Goal: Task Accomplishment & Management: Use online tool/utility

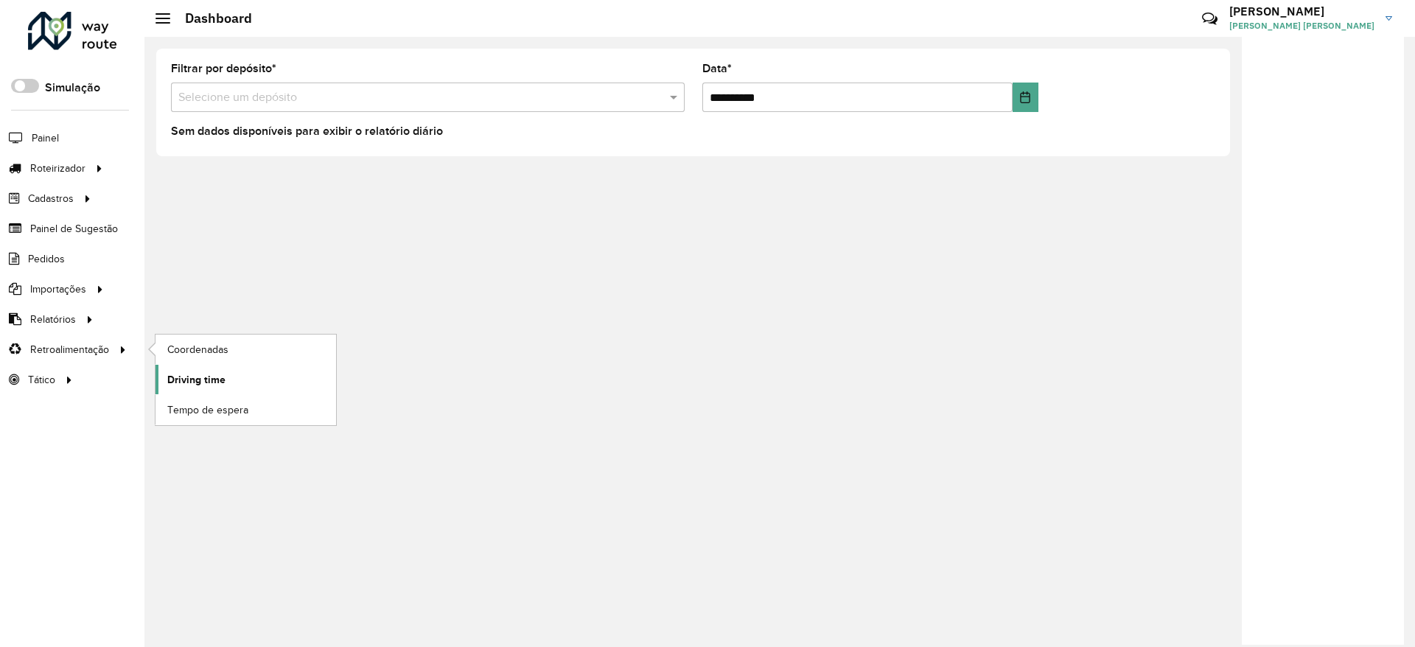
click at [202, 381] on span "Driving time" at bounding box center [196, 379] width 58 height 15
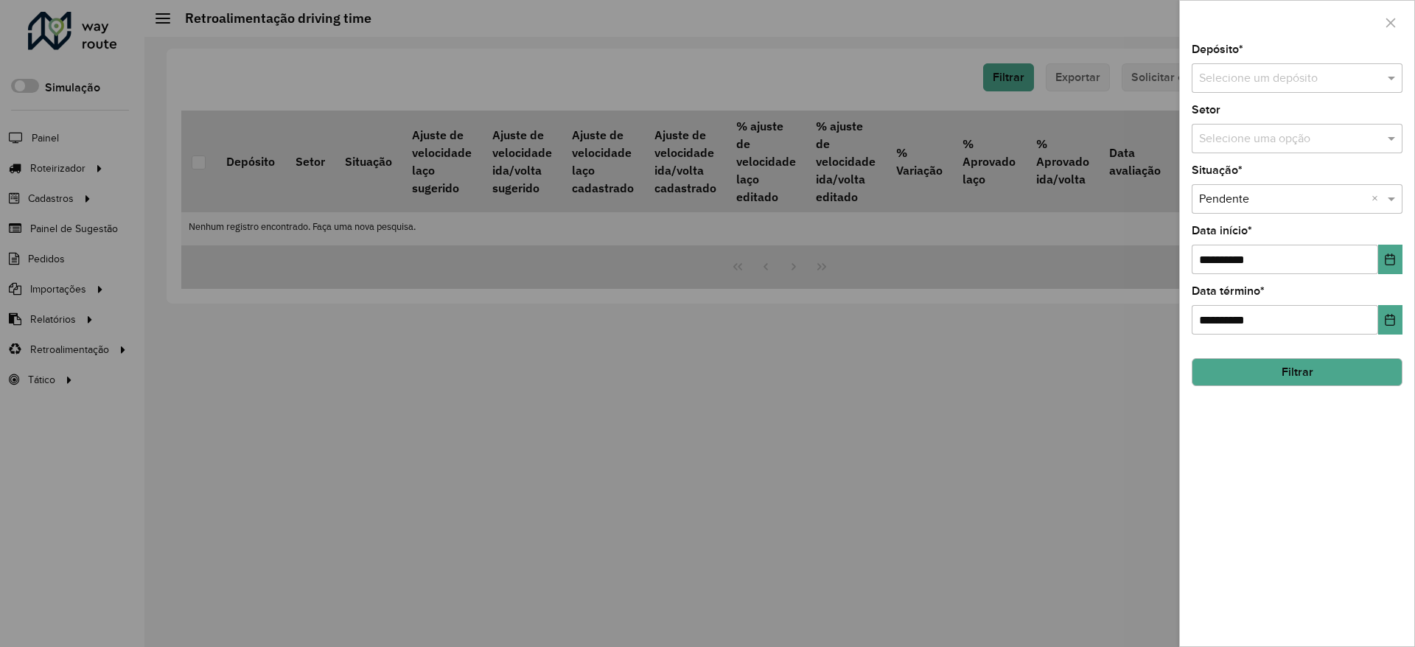
click at [1298, 74] on input "text" at bounding box center [1282, 79] width 167 height 18
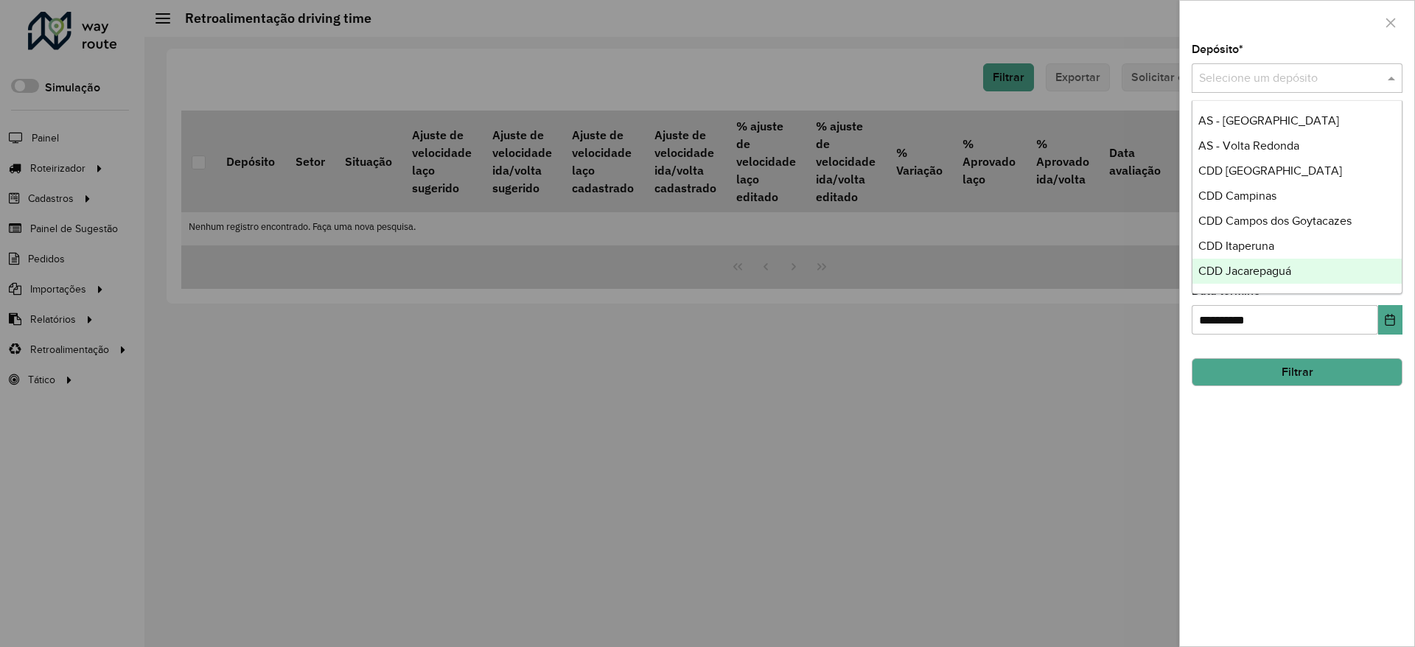
click at [1256, 274] on span "CDD Jacarepaguá" at bounding box center [1244, 271] width 93 height 13
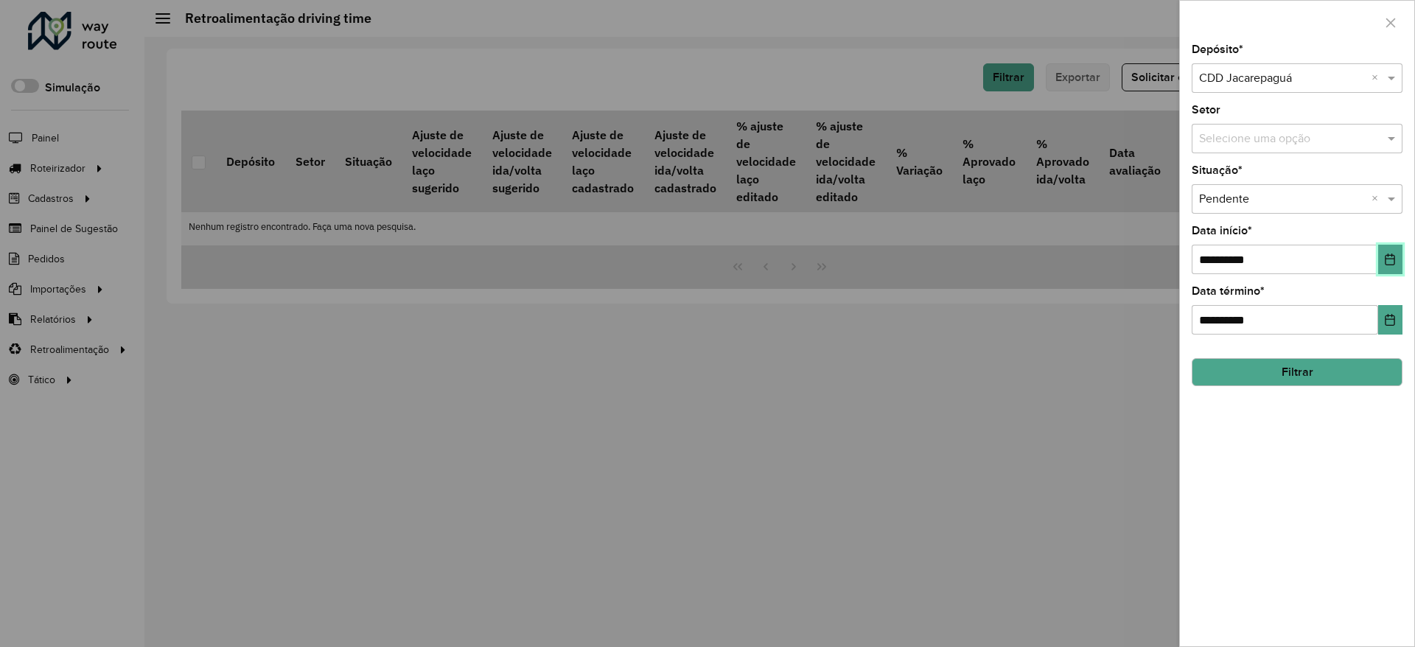
click at [1392, 258] on icon "Choose Date" at bounding box center [1390, 259] width 12 height 12
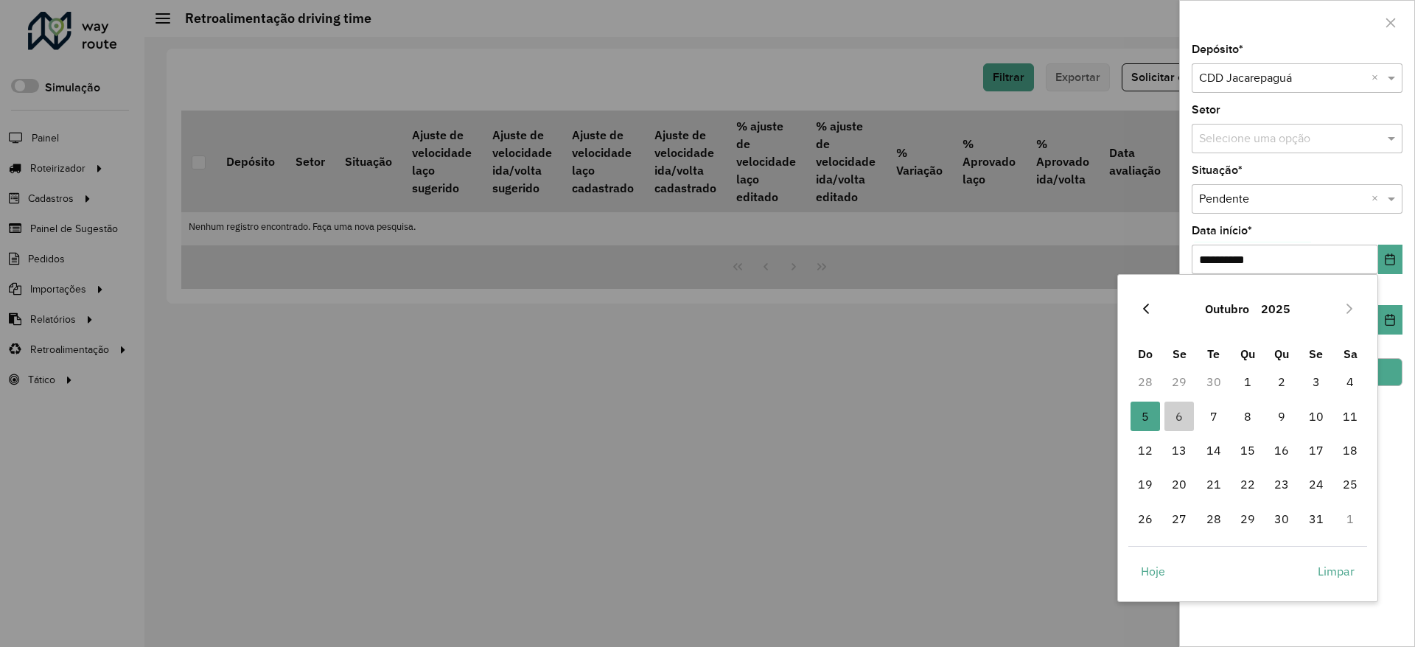
click at [1144, 309] on icon "Previous Month" at bounding box center [1146, 309] width 6 height 10
click at [1185, 388] on span "1" at bounding box center [1178, 381] width 29 height 29
type input "**********"
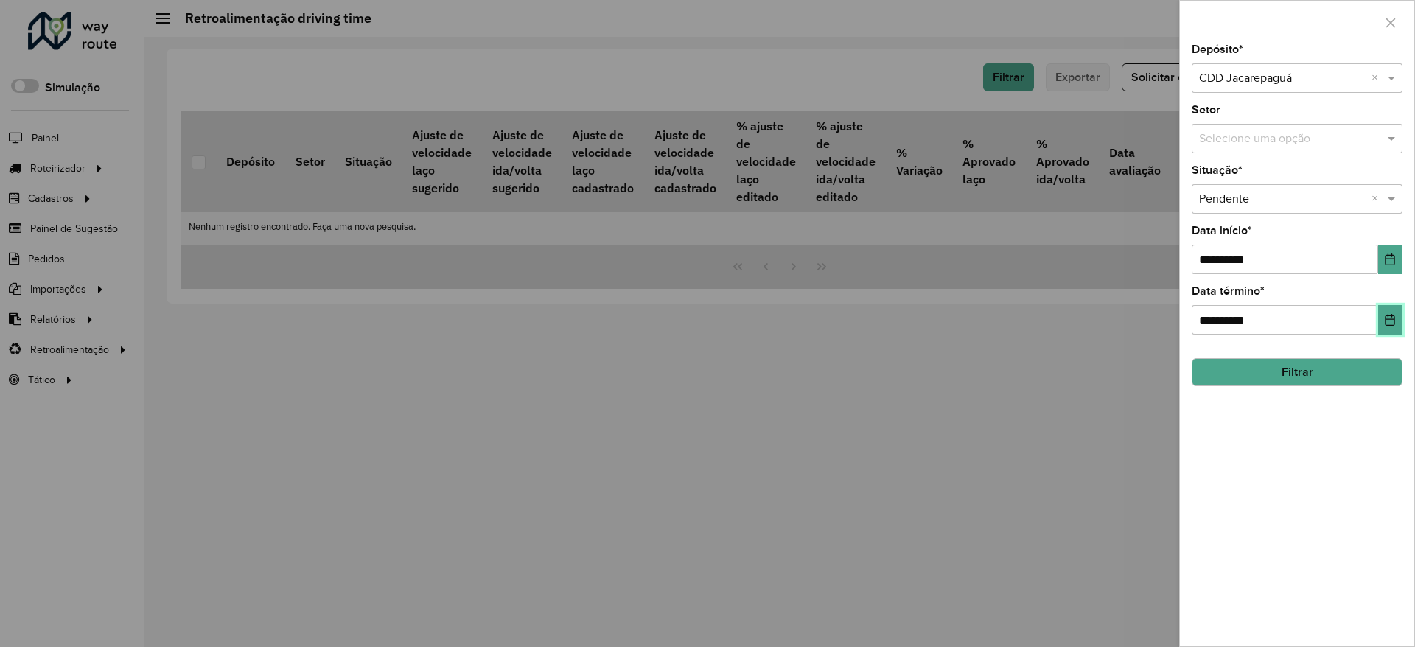
click at [1391, 320] on icon "Choose Date" at bounding box center [1390, 320] width 12 height 12
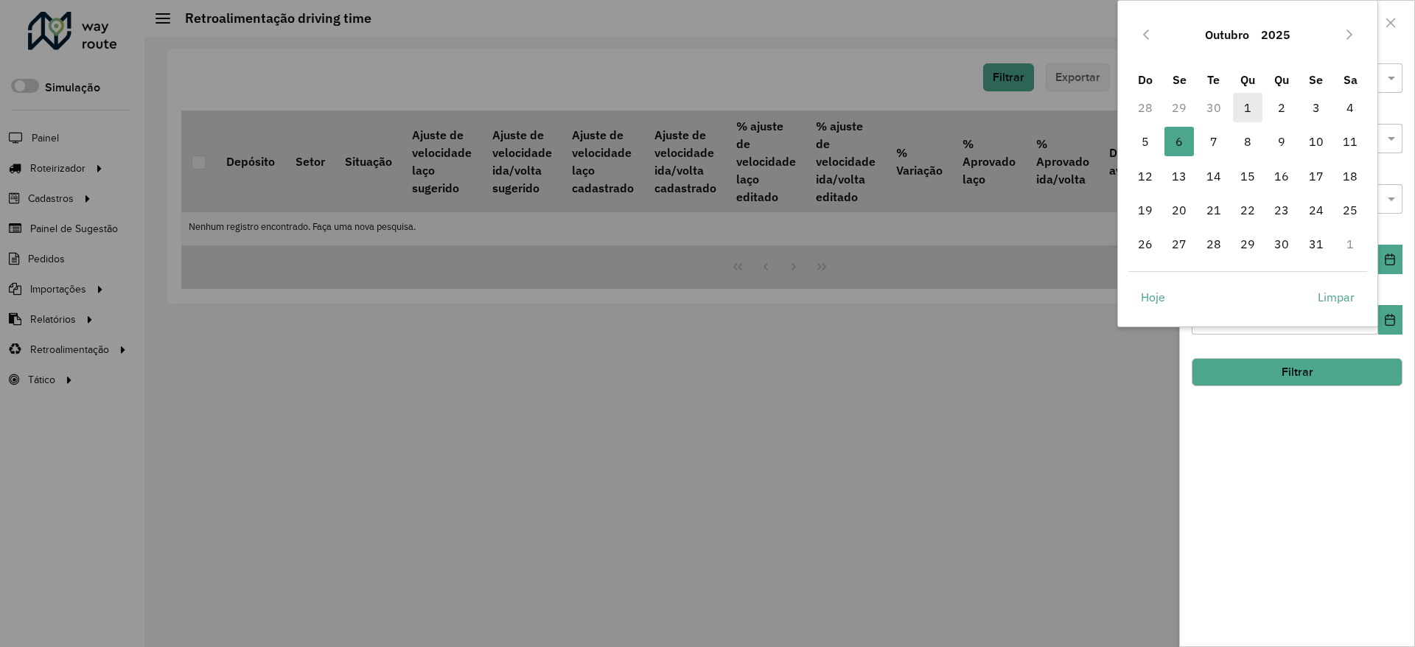
click at [1249, 113] on span "1" at bounding box center [1247, 107] width 29 height 29
type input "**********"
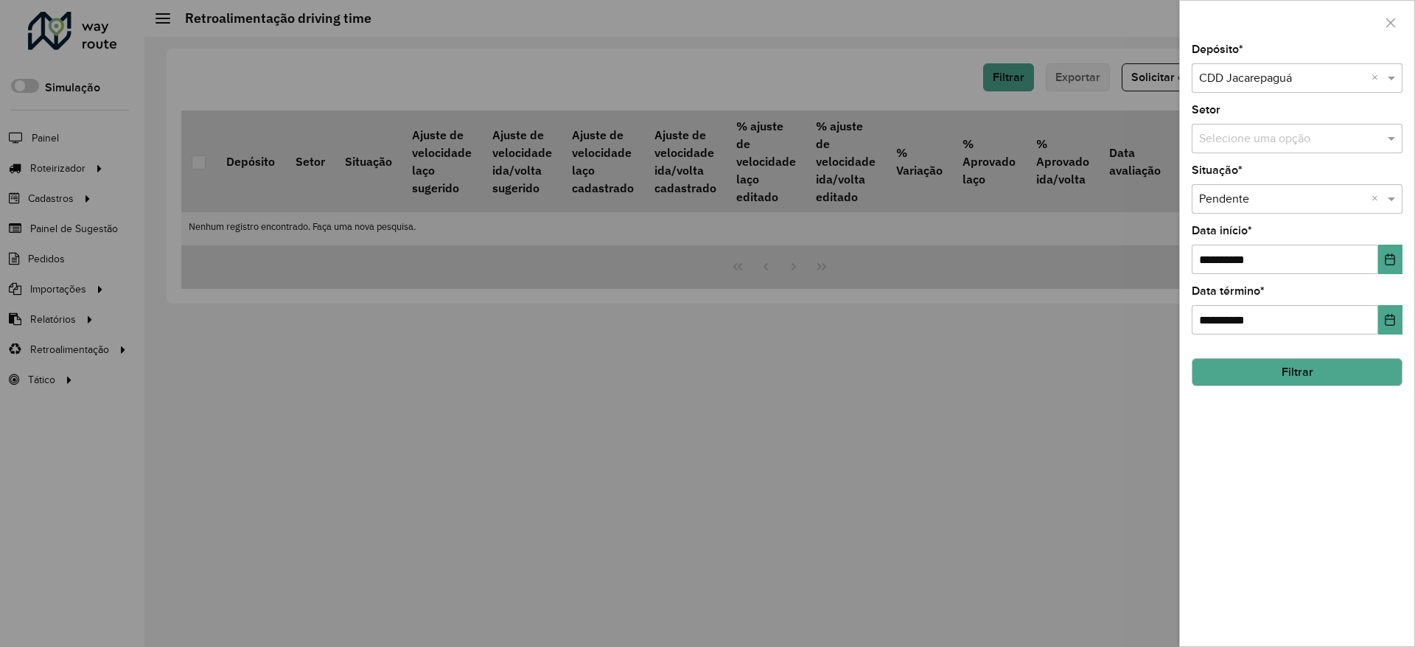
click at [1309, 366] on button "Filtrar" at bounding box center [1297, 372] width 211 height 28
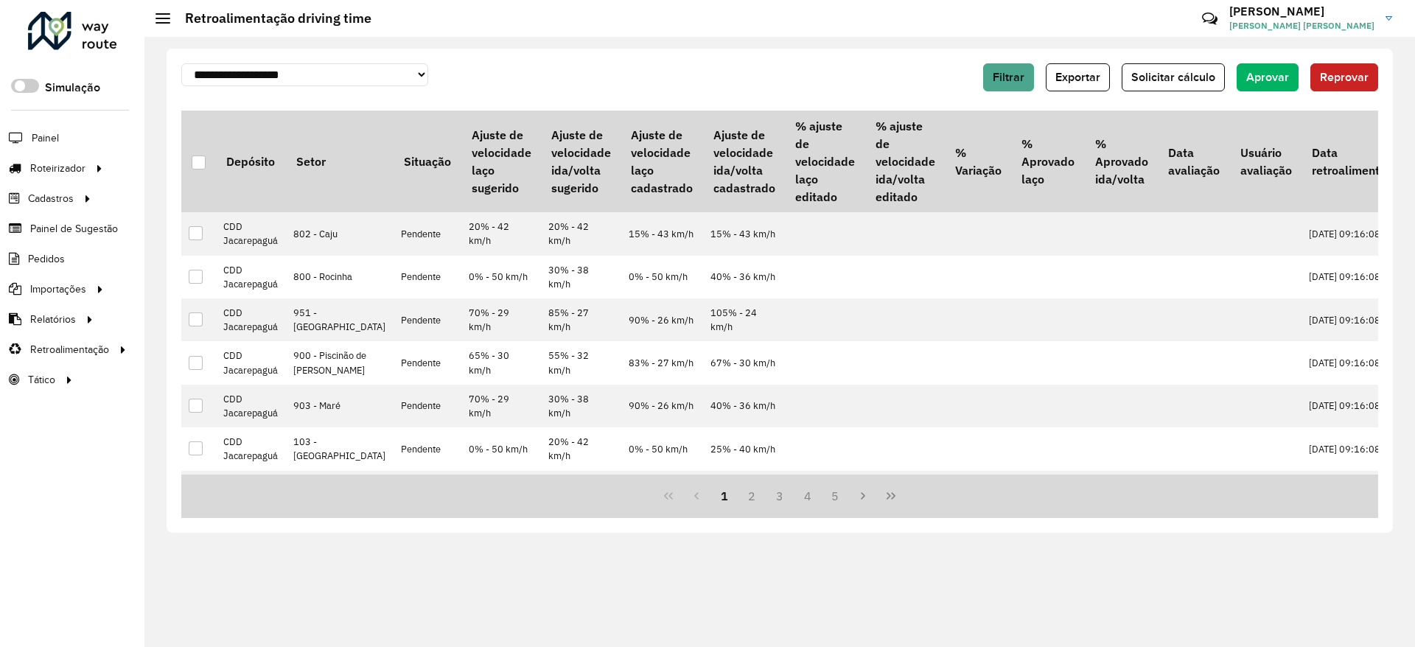
click at [65, 58] on div "Roteirizador AmbevTech Simulação Painel Roteirizador Entregas Cadastros Checkpo…" at bounding box center [72, 323] width 144 height 647
click at [74, 32] on div at bounding box center [72, 31] width 89 height 38
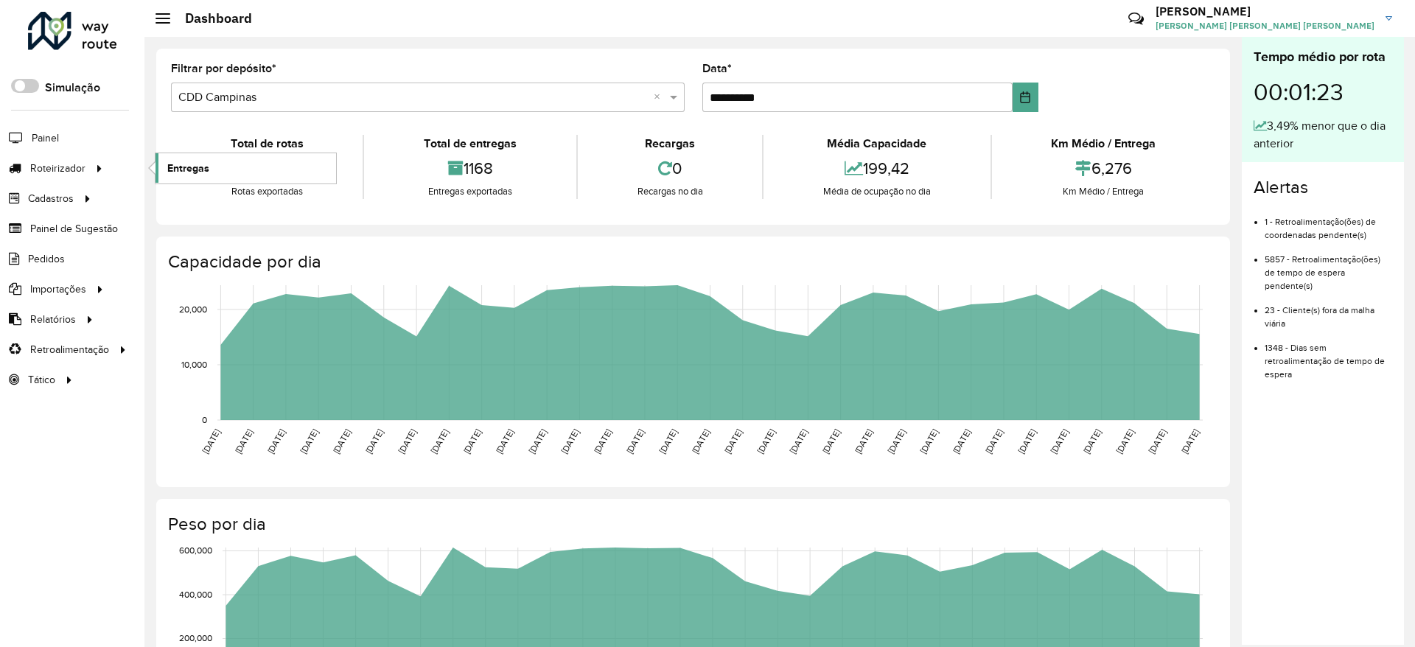
click at [235, 171] on link "Entregas" at bounding box center [245, 167] width 181 height 29
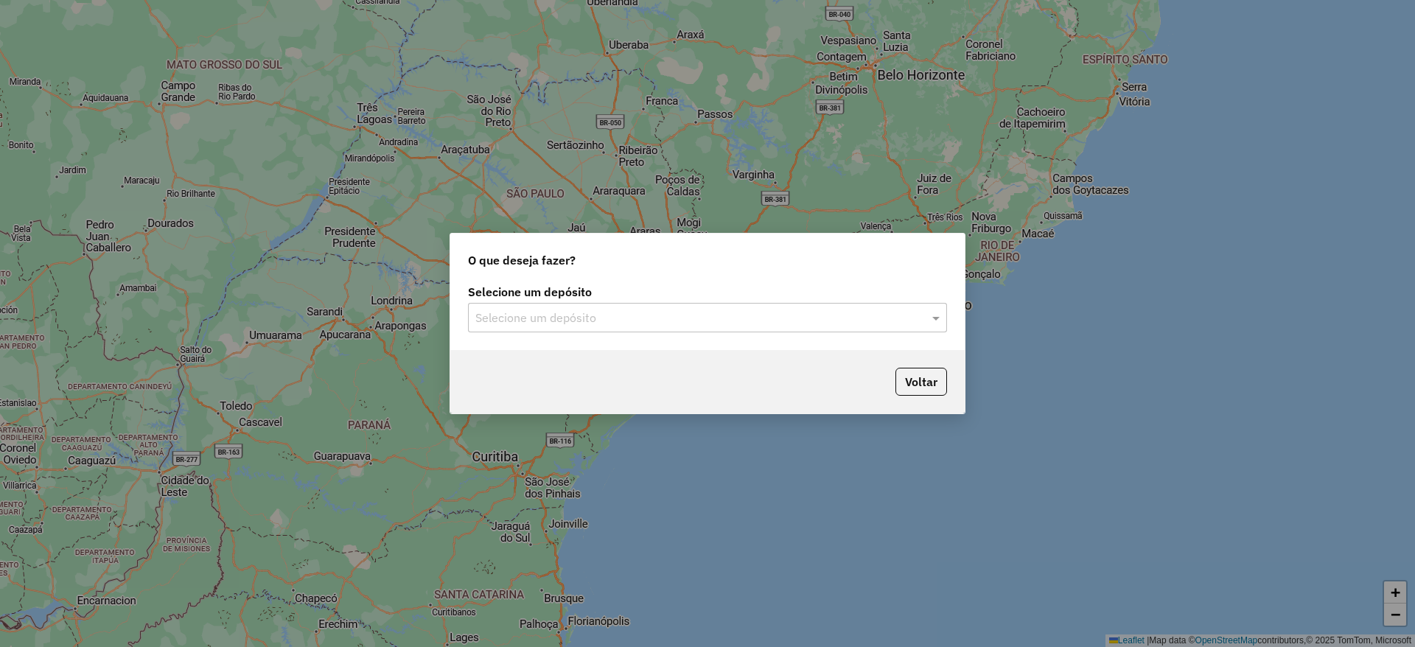
click at [687, 321] on input "text" at bounding box center [692, 318] width 435 height 18
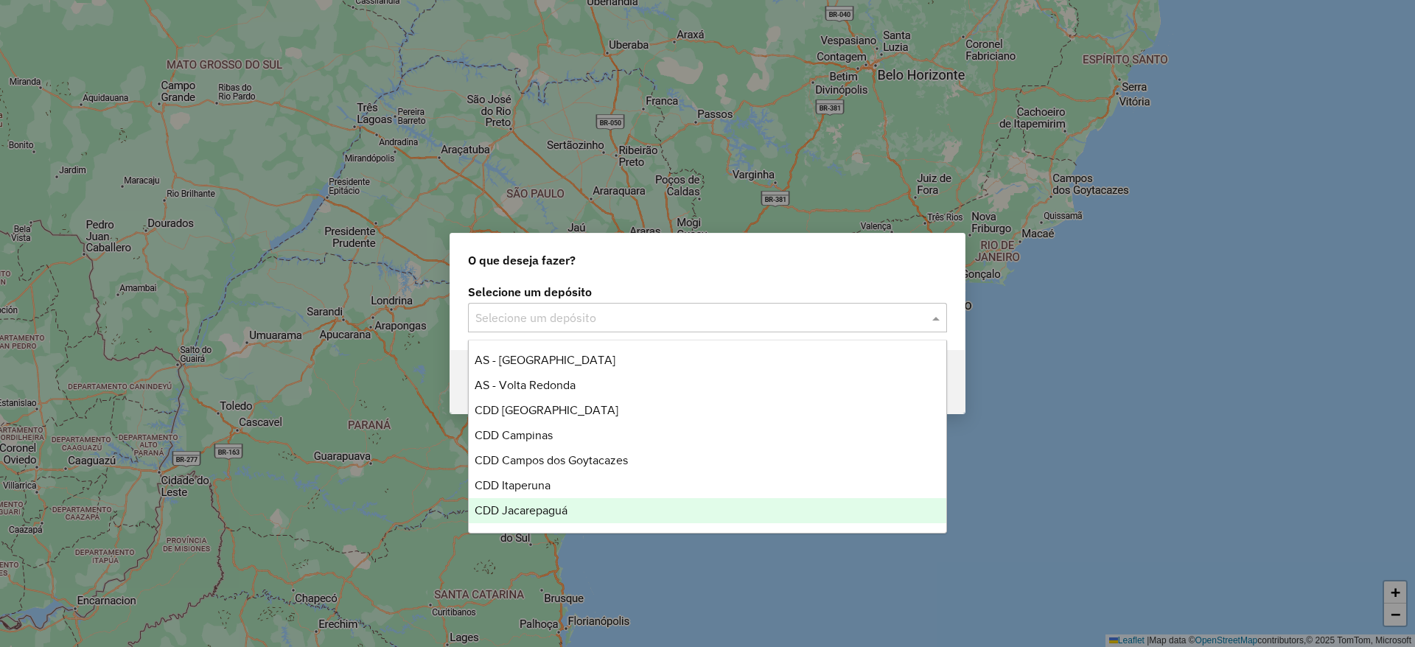
click at [589, 499] on div "CDD Jacarepaguá" at bounding box center [708, 510] width 478 height 25
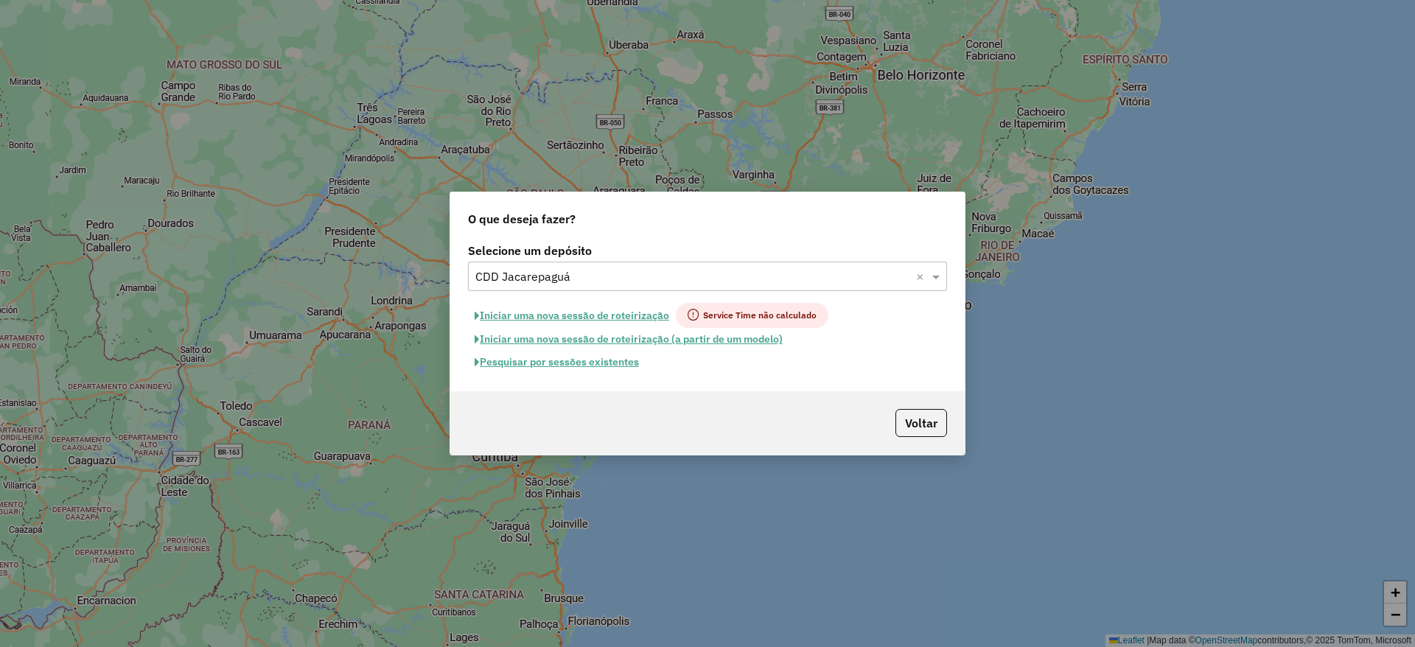
click at [819, 272] on input "text" at bounding box center [692, 277] width 435 height 18
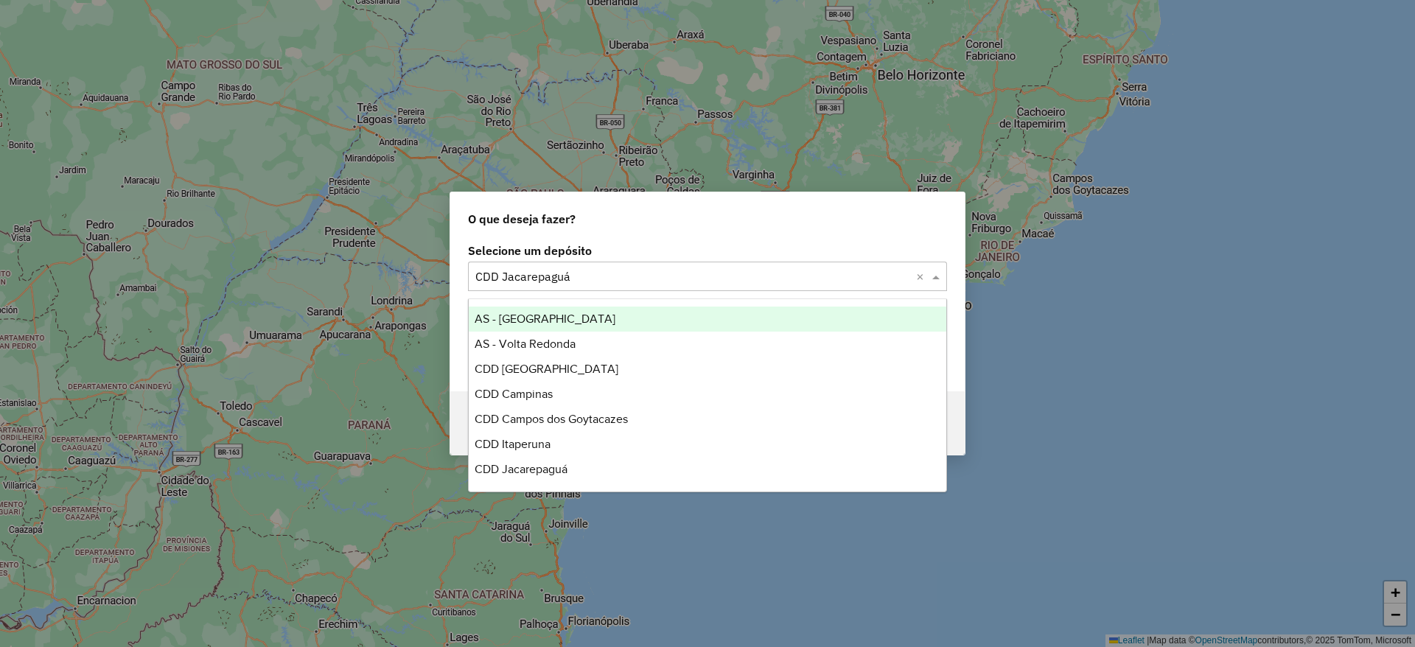
click at [781, 245] on label "Selecione um depósito" at bounding box center [707, 251] width 479 height 18
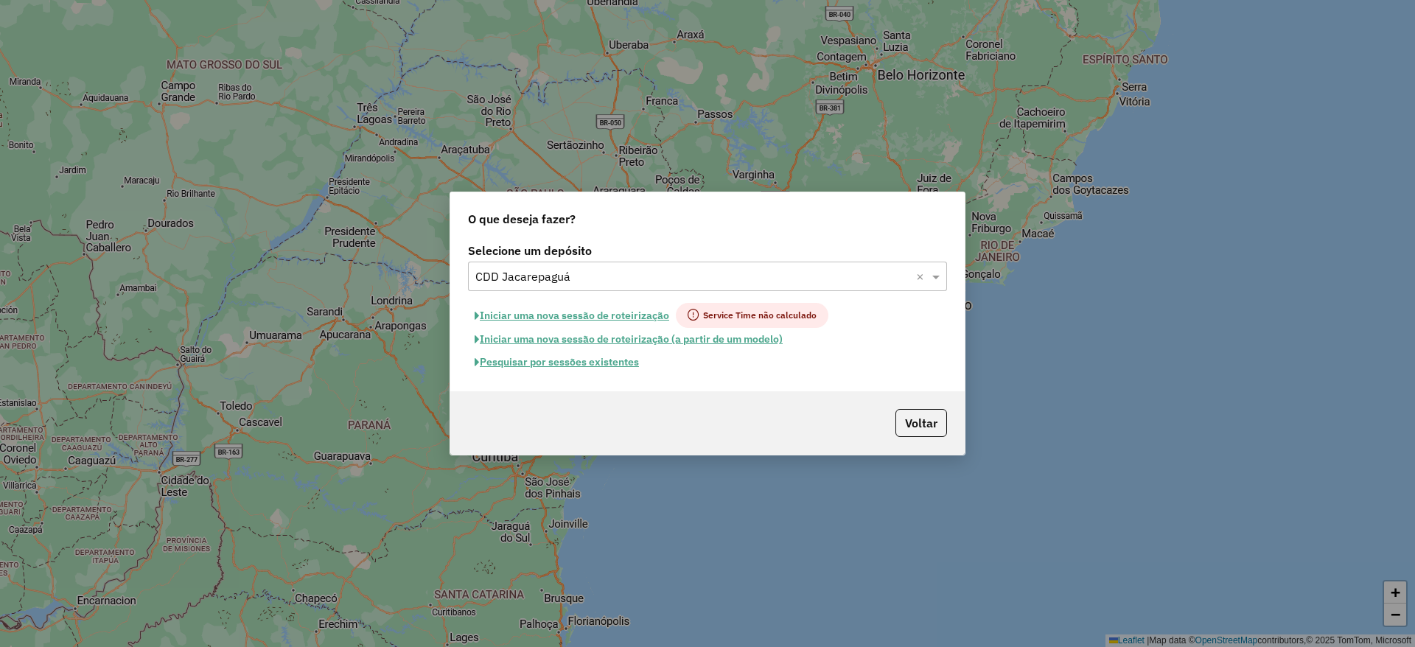
click at [563, 366] on button "Pesquisar por sessões existentes" at bounding box center [557, 362] width 178 height 23
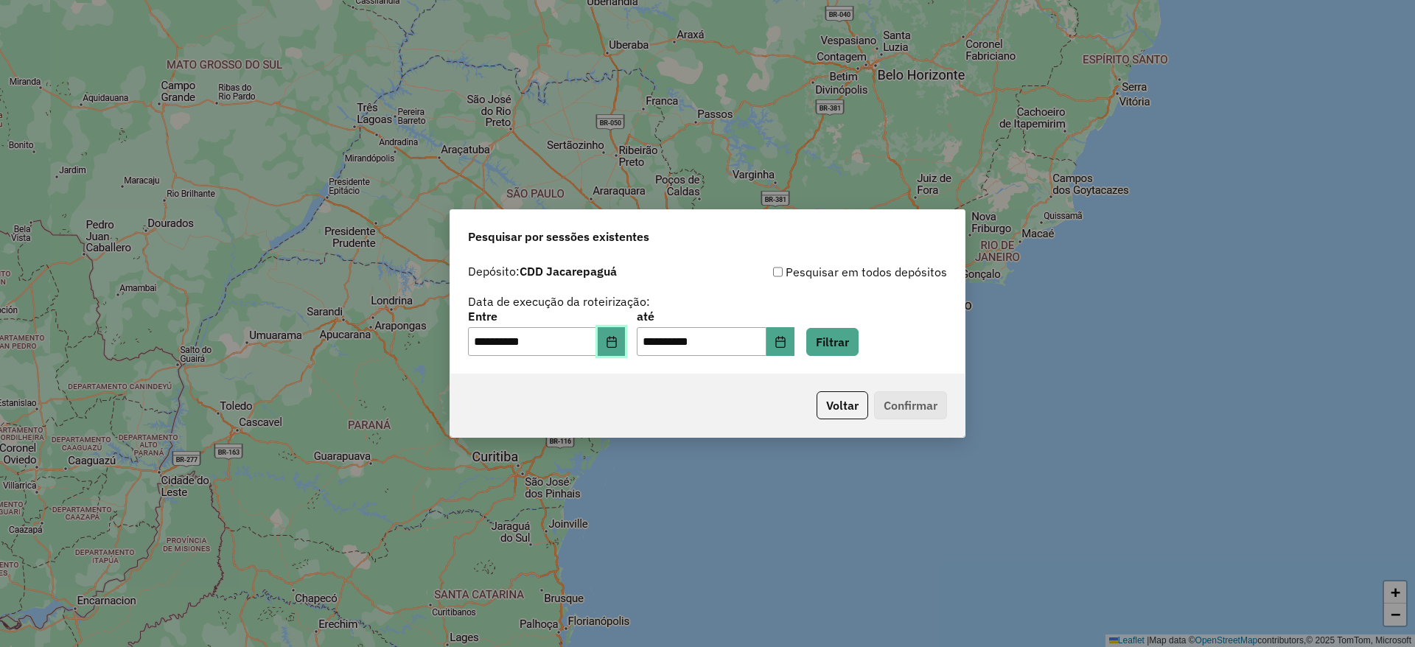
click at [612, 345] on button "Choose Date" at bounding box center [612, 341] width 28 height 29
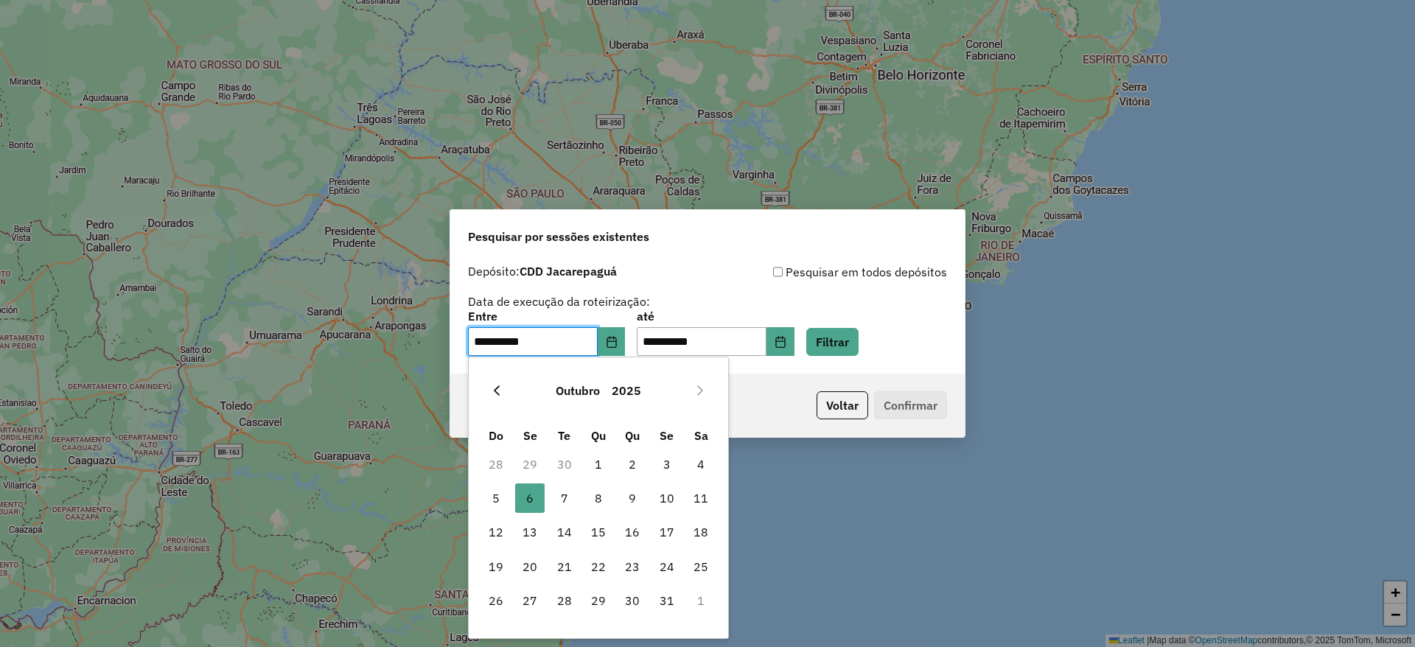
click at [492, 395] on icon "Previous Month" at bounding box center [497, 391] width 12 height 12
click at [696, 397] on button "Next Month" at bounding box center [700, 391] width 24 height 24
click at [486, 388] on button "Previous Month" at bounding box center [497, 391] width 24 height 24
click at [604, 572] on span "24" at bounding box center [598, 566] width 29 height 29
type input "**********"
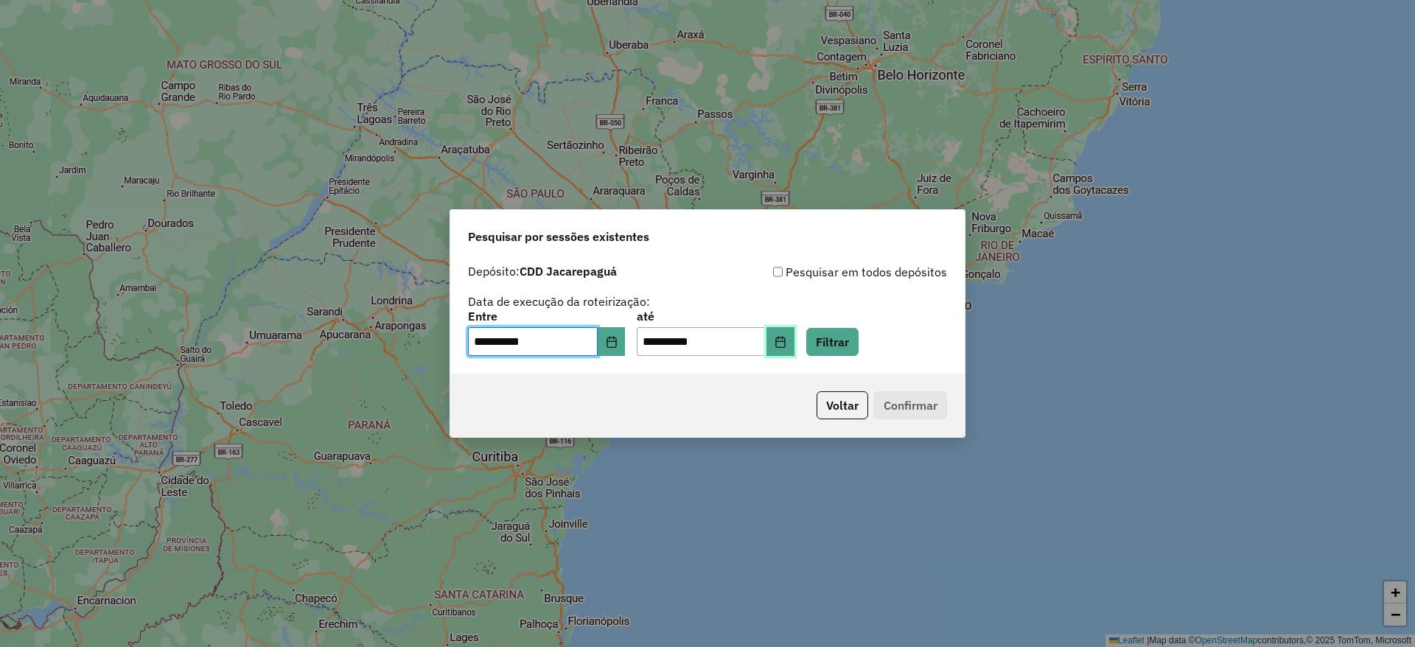
click at [794, 340] on button "Choose Date" at bounding box center [780, 341] width 28 height 29
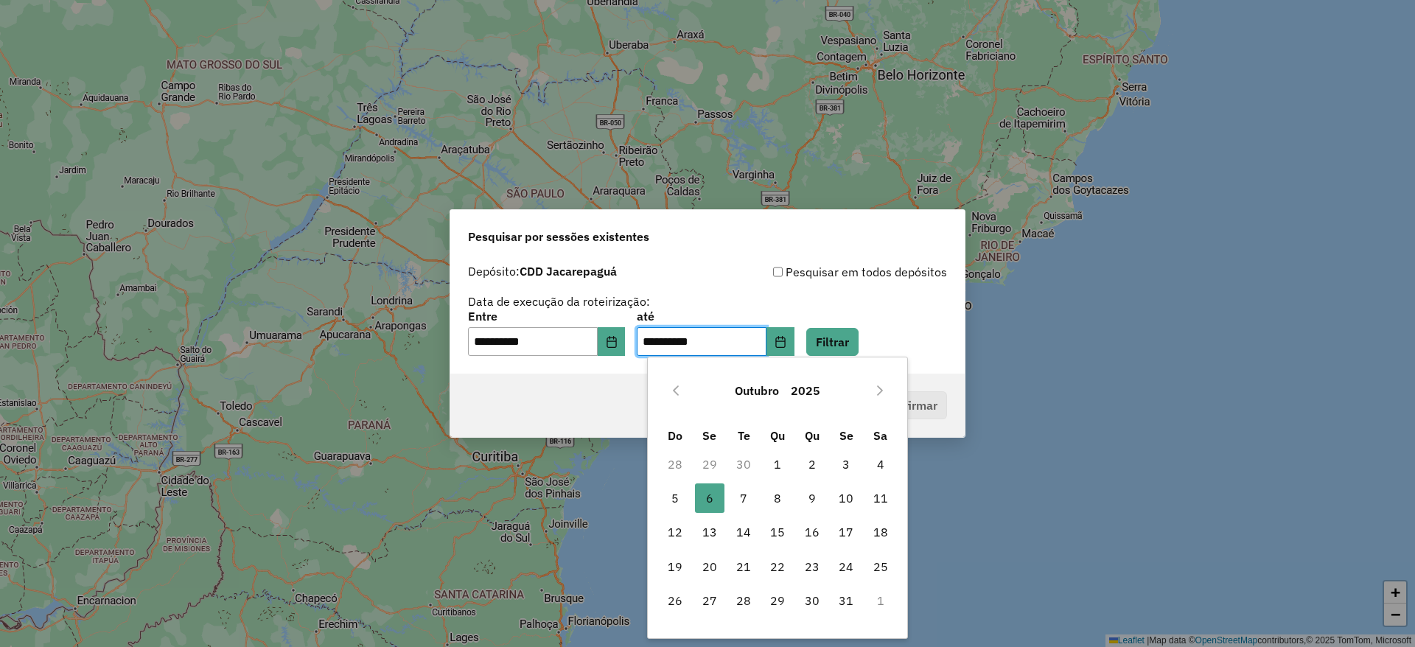
click at [656, 394] on div "Outubro 2025 Do Se Te Qu Qu Se Sa 28 29 30 1 2 3 4 5 6 6 7 8 9 10 11 12 13 14 1…" at bounding box center [777, 498] width 261 height 282
click at [668, 394] on button "Previous Month" at bounding box center [676, 391] width 24 height 24
click at [774, 570] on span "24" at bounding box center [777, 566] width 29 height 29
type input "**********"
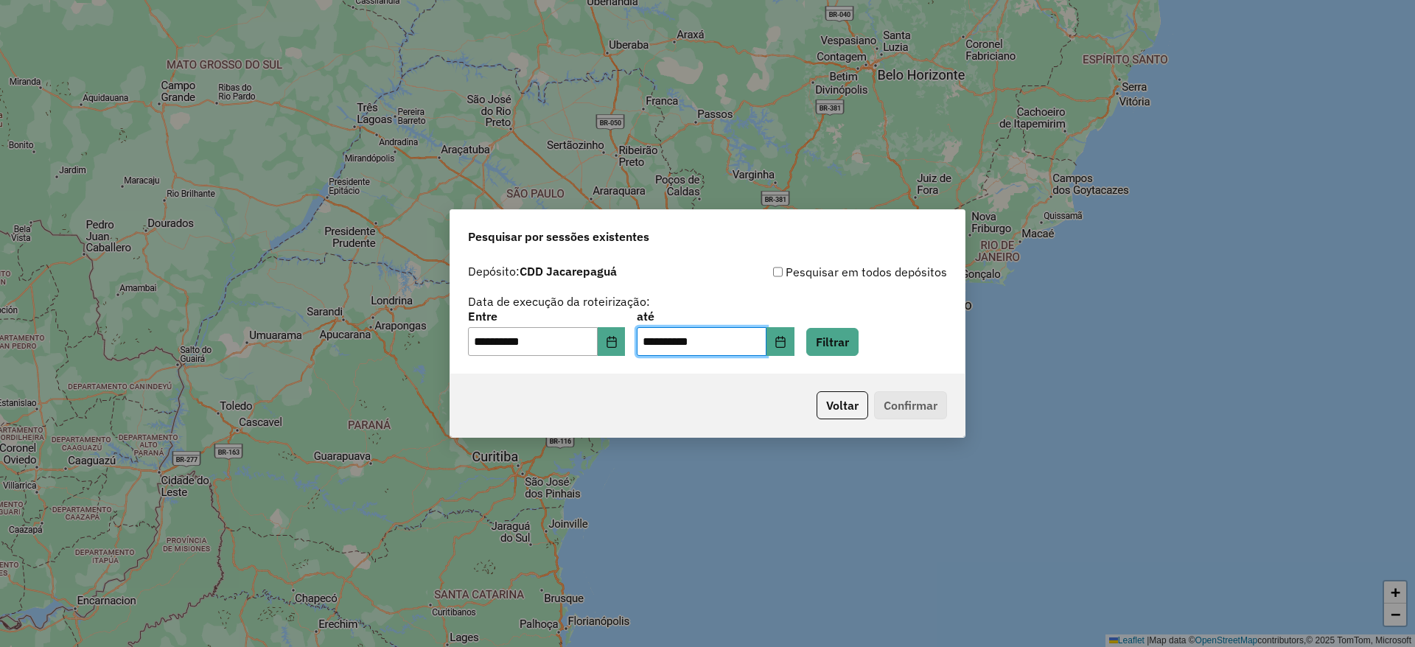
click at [850, 356] on div "**********" at bounding box center [707, 315] width 514 height 117
click at [853, 354] on button "Filtrar" at bounding box center [832, 342] width 52 height 28
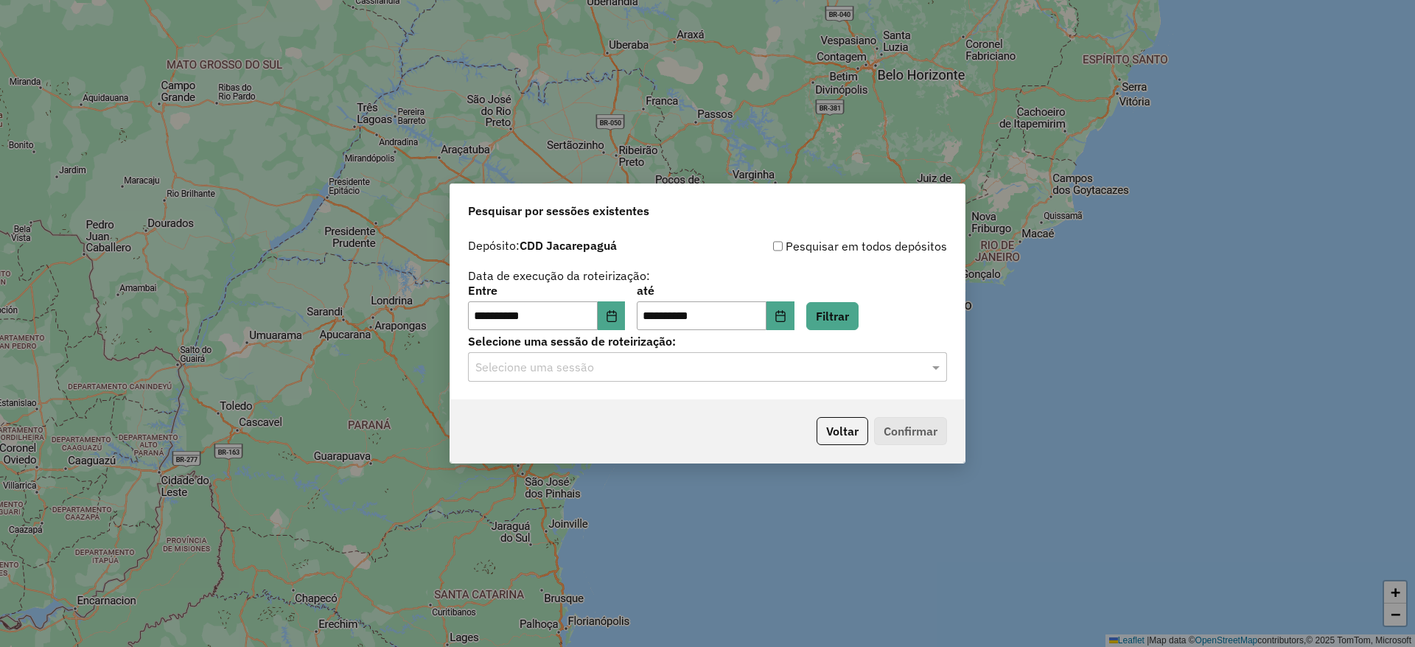
click at [689, 370] on input "text" at bounding box center [692, 368] width 435 height 18
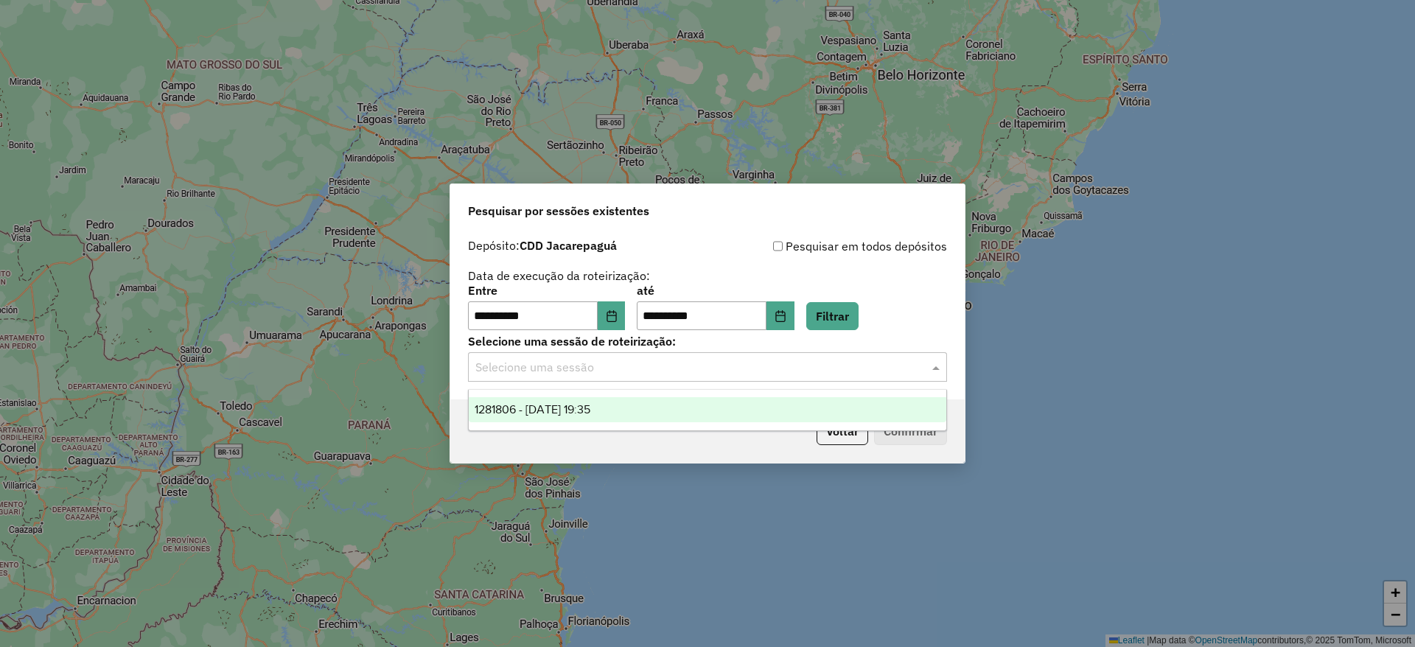
click at [685, 410] on div "1281806 - 24/09/2025 19:35" at bounding box center [708, 409] width 478 height 25
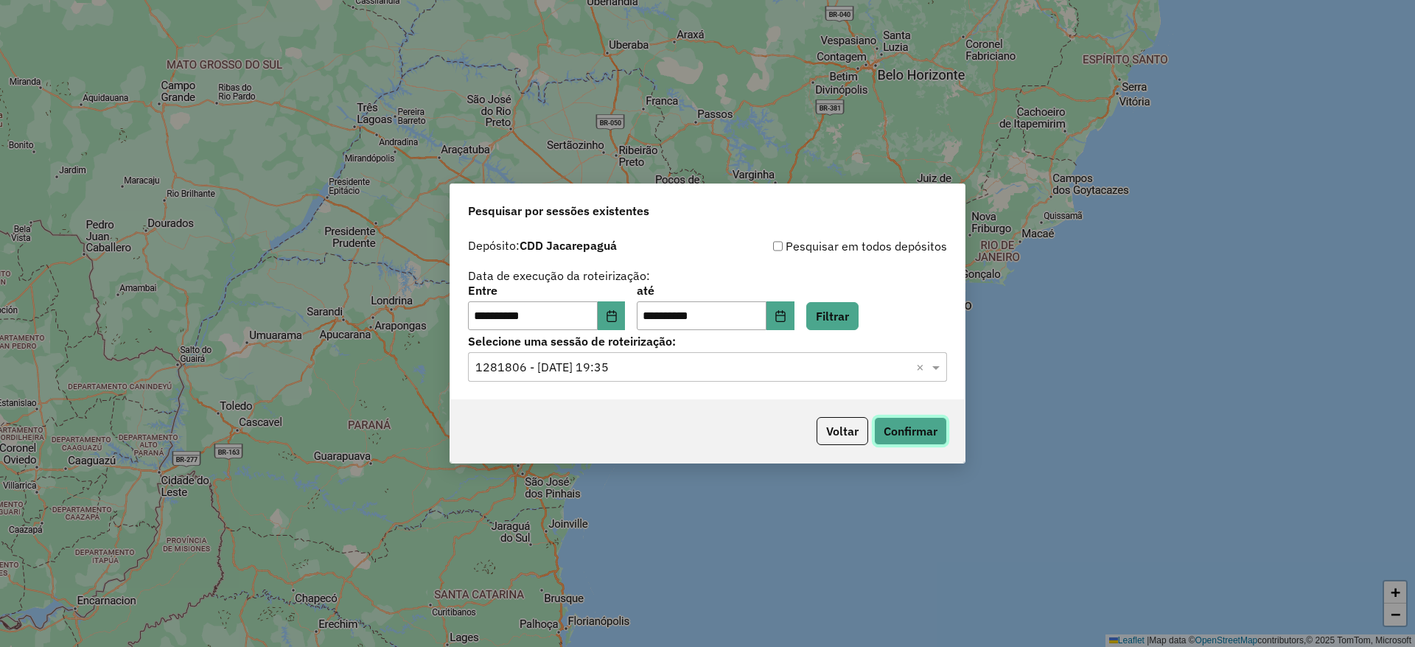
click at [917, 438] on button "Confirmar" at bounding box center [910, 431] width 73 height 28
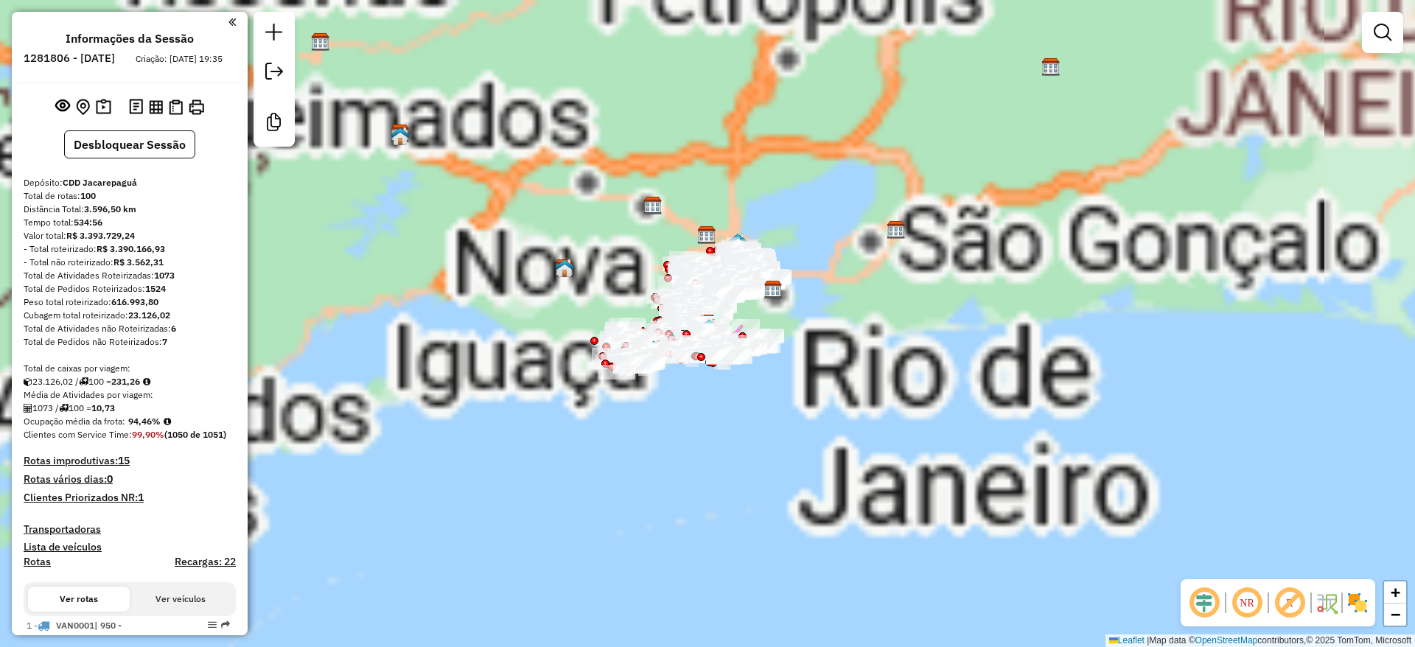
click at [1206, 604] on em at bounding box center [1203, 602] width 35 height 35
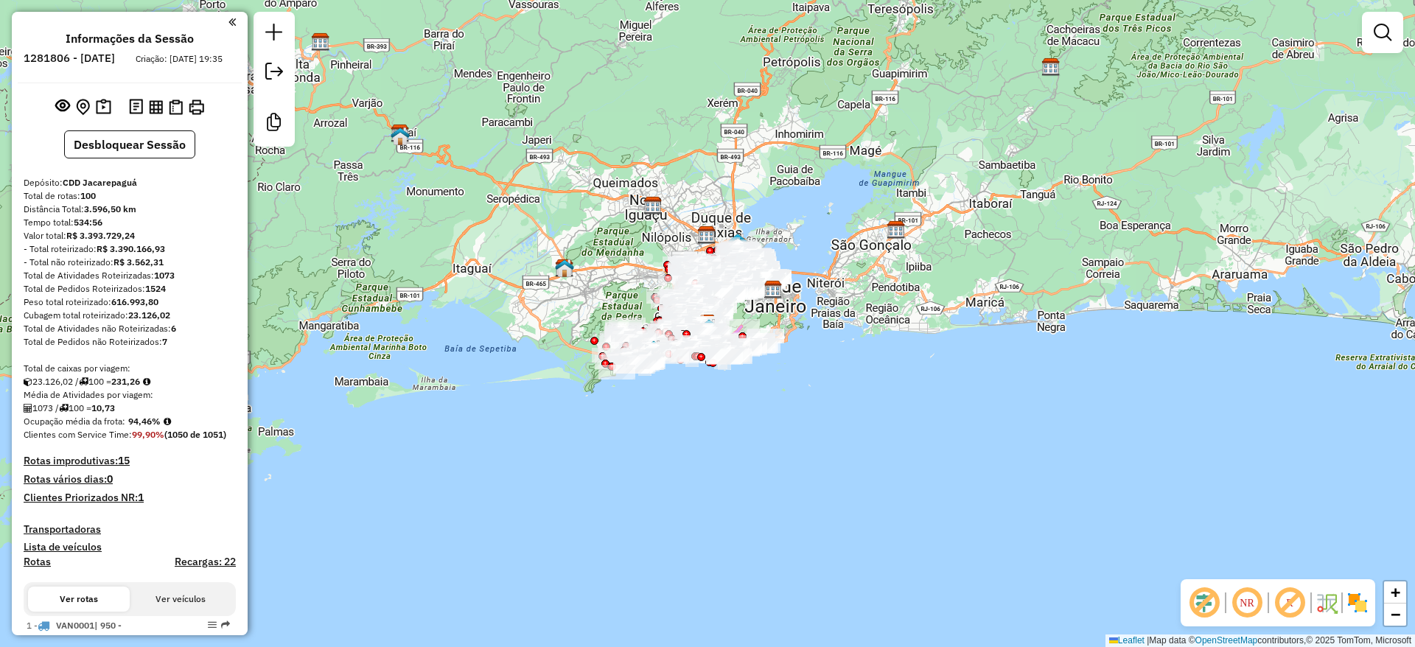
click at [1290, 601] on em at bounding box center [1289, 602] width 35 height 35
click at [1360, 595] on img at bounding box center [1358, 603] width 24 height 24
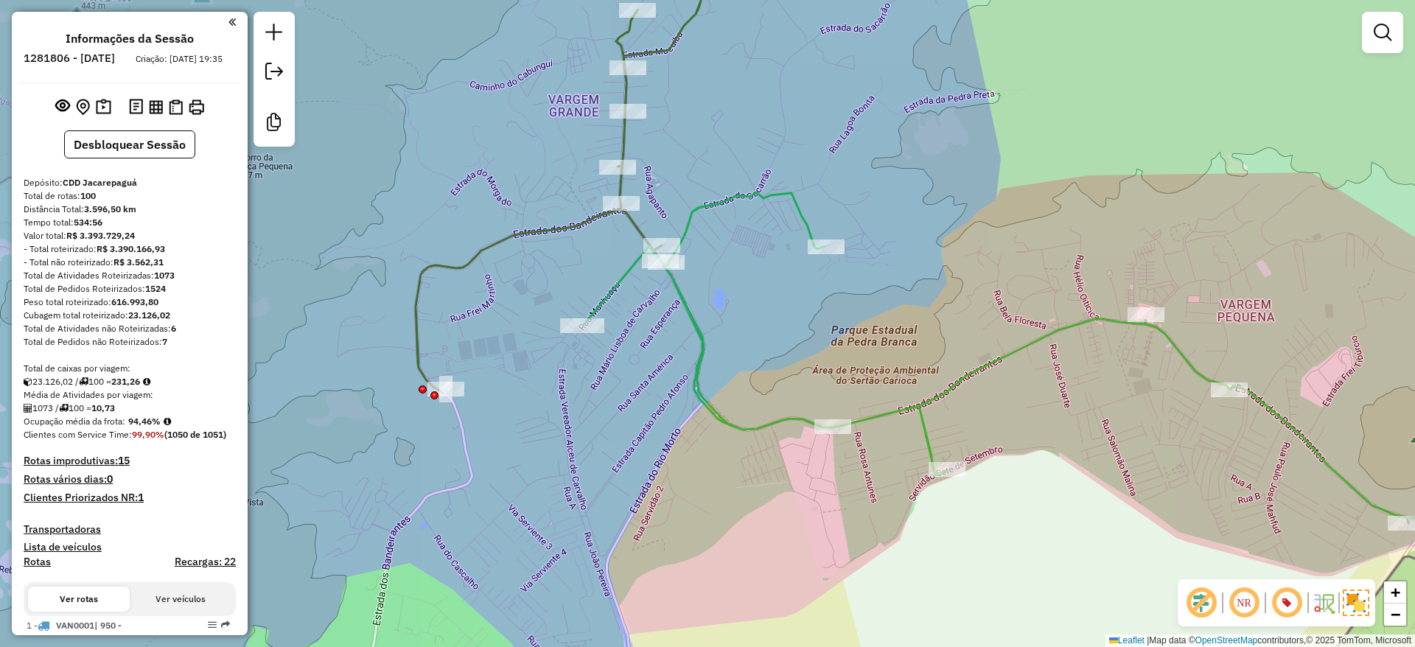
click at [531, 234] on icon at bounding box center [559, 164] width 286 height 458
select select "**********"
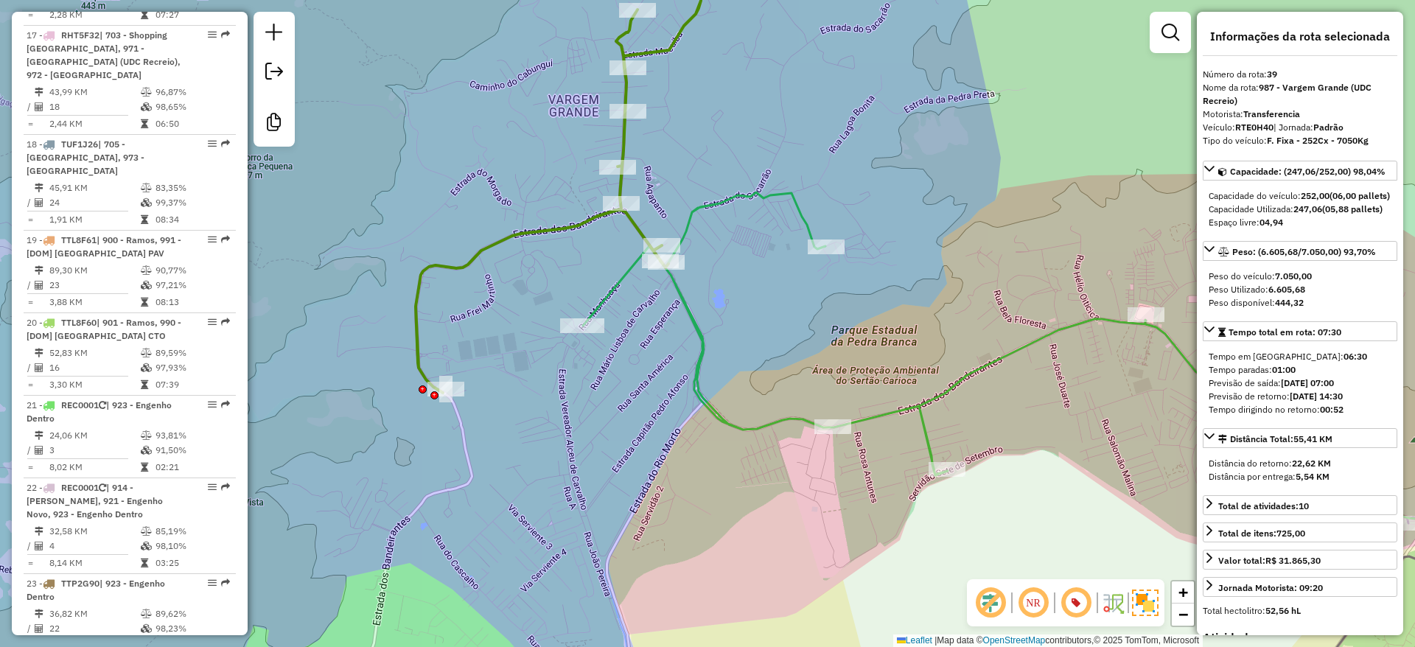
scroll to position [3900, 0]
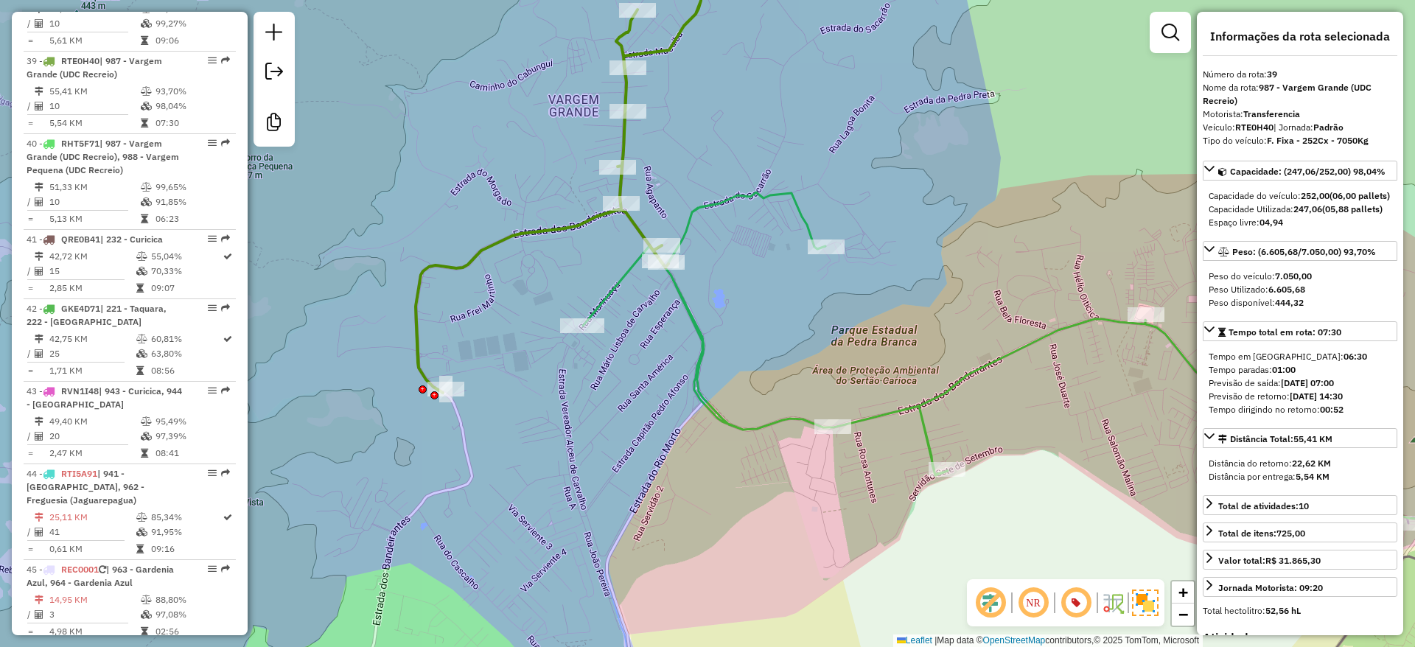
click at [1245, 127] on strong "RTE0H40" at bounding box center [1254, 127] width 38 height 11
copy div "RTE0H40"
click at [615, 292] on icon at bounding box center [1069, 355] width 973 height 326
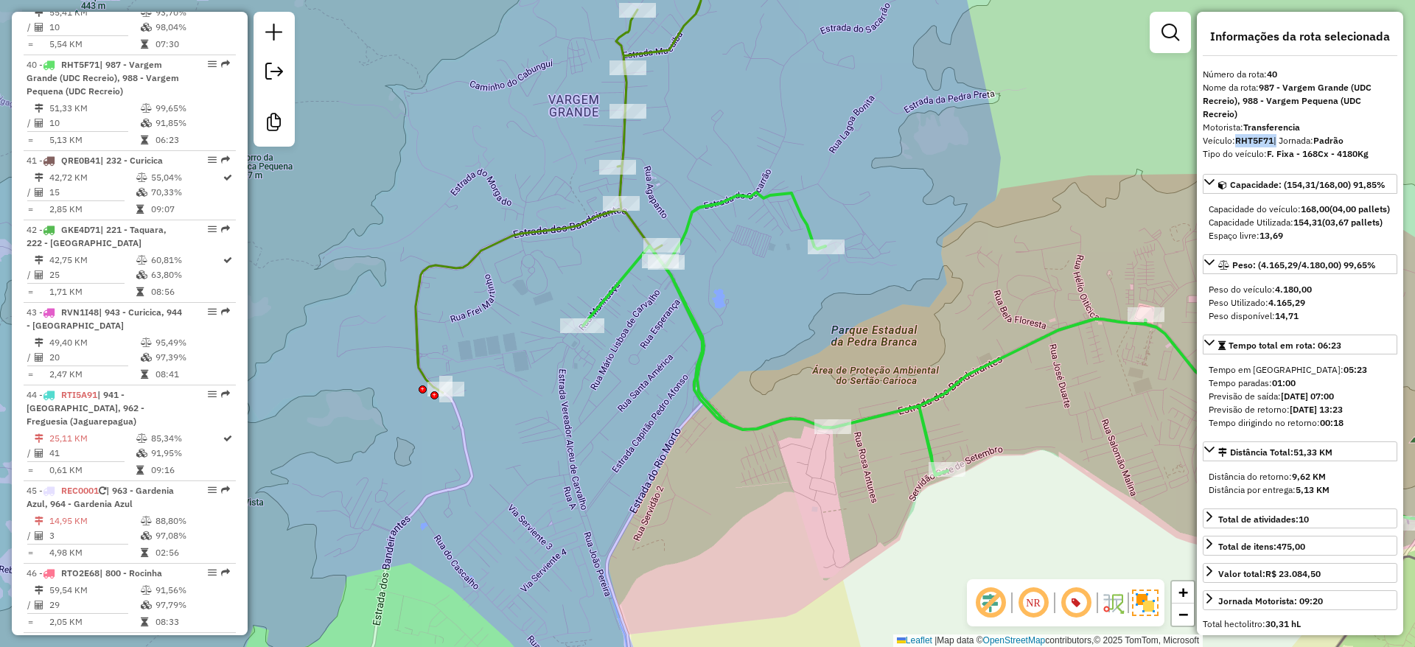
scroll to position [3982, 0]
click at [1323, 112] on div "Nome da rota: 987 - Vargem Grande (UDC Recreio), 988 - Vargem Pequena (UDC Recr…" at bounding box center [1300, 101] width 195 height 40
click at [1253, 142] on strong "RHT5F71" at bounding box center [1254, 140] width 38 height 11
copy div "RHT5F71"
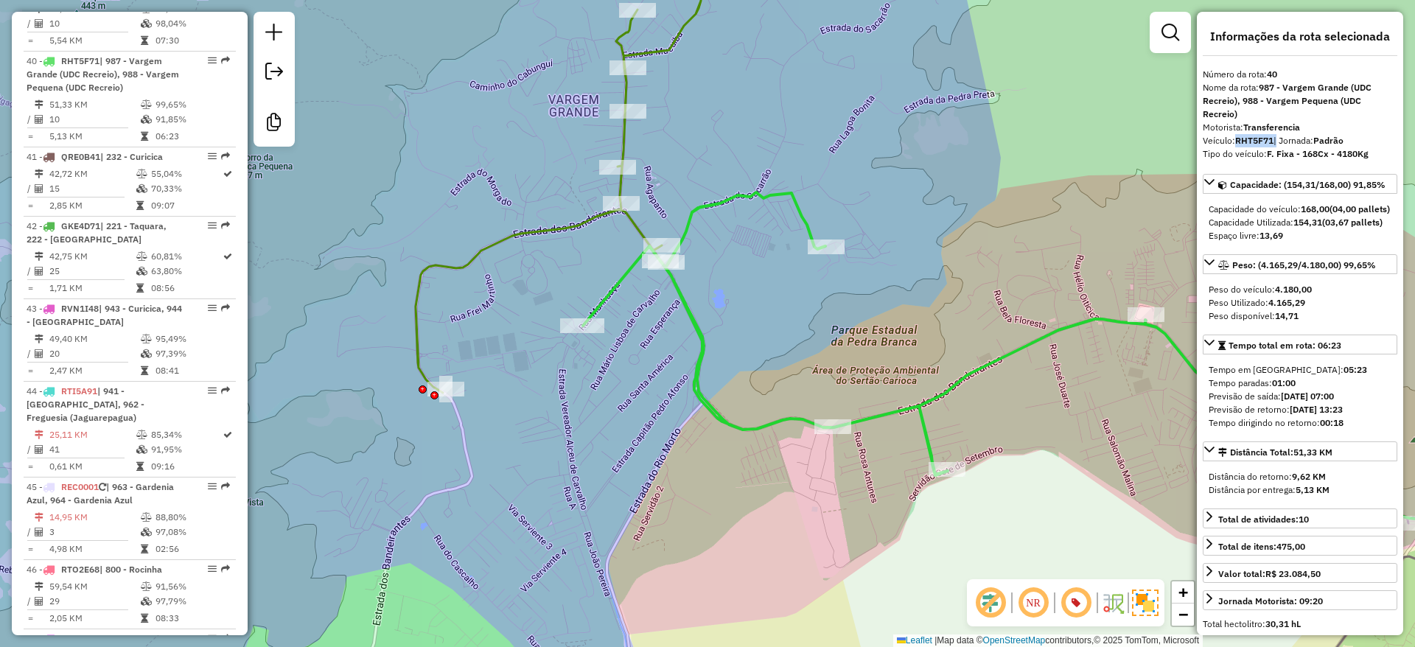
click at [555, 231] on icon at bounding box center [559, 164] width 286 height 458
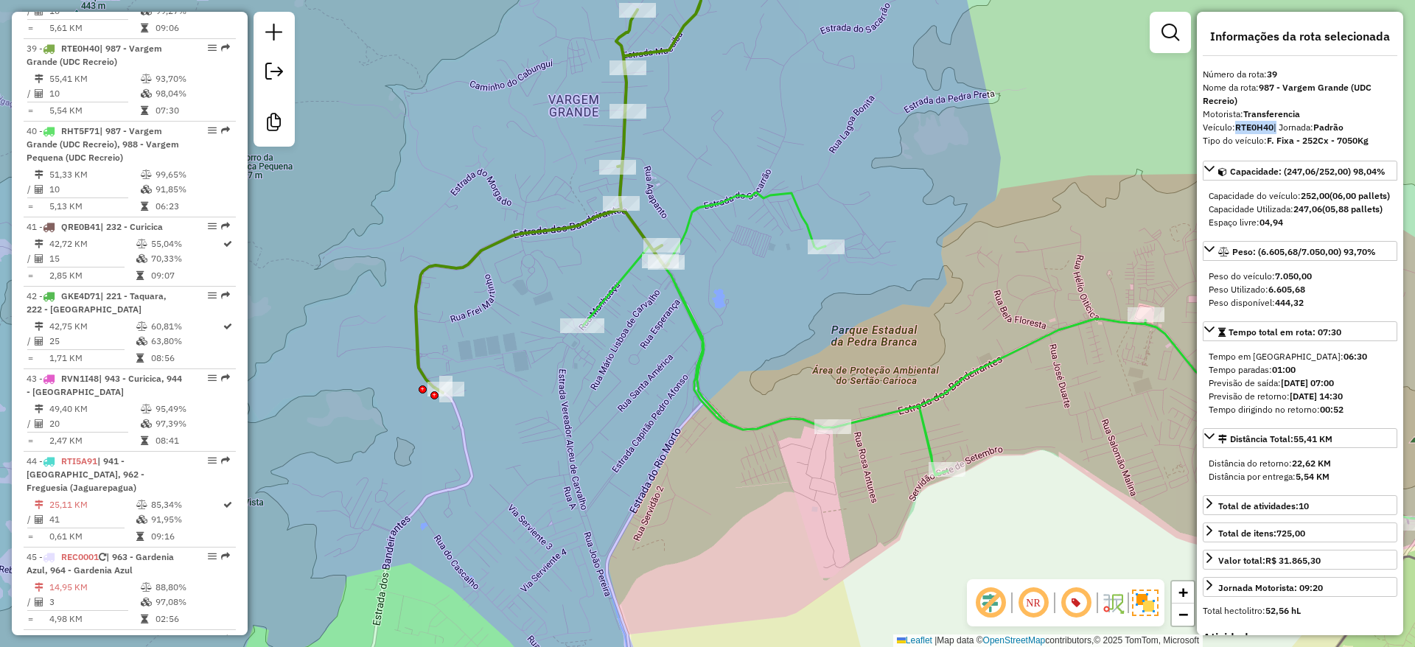
scroll to position [3900, 0]
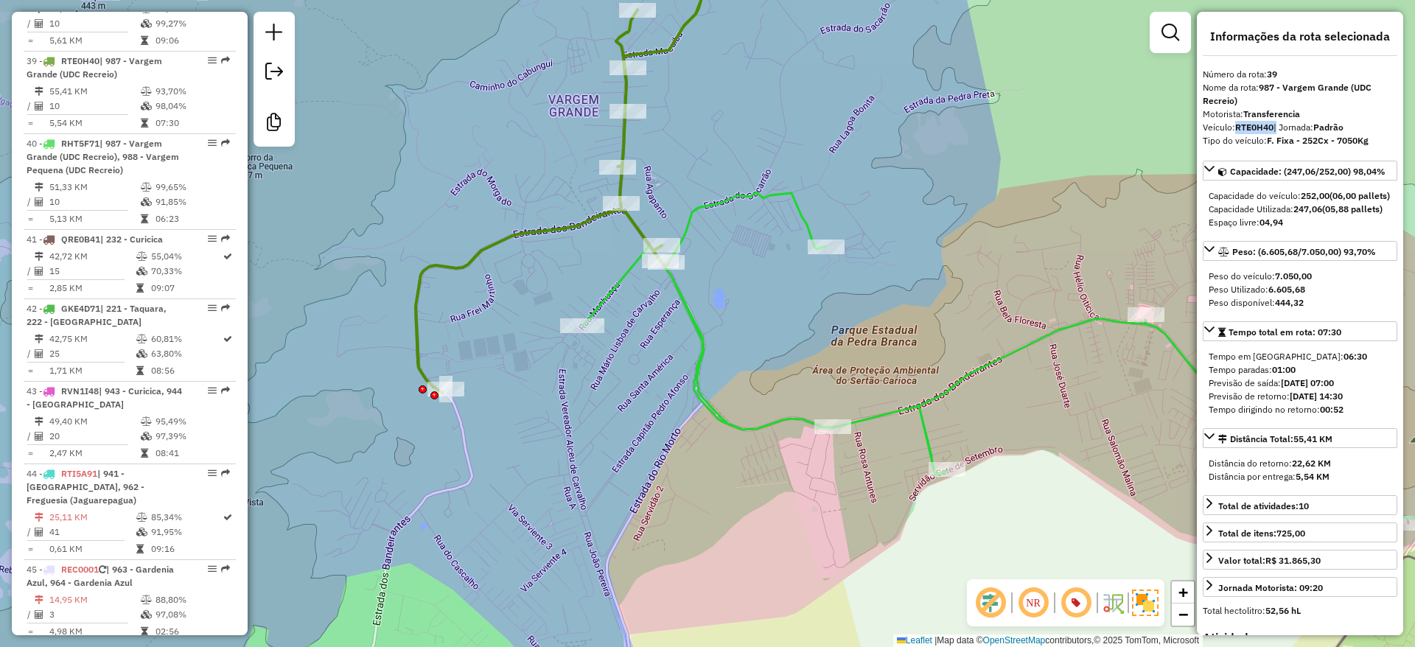
click at [1248, 130] on strong "RTE0H40" at bounding box center [1254, 127] width 38 height 11
click at [534, 230] on icon at bounding box center [559, 164] width 286 height 458
click at [1255, 133] on div "Veículo: RTE0H40 | Jornada: Padrão" at bounding box center [1300, 127] width 195 height 13
click at [1255, 127] on strong "RTE0H40" at bounding box center [1254, 127] width 38 height 11
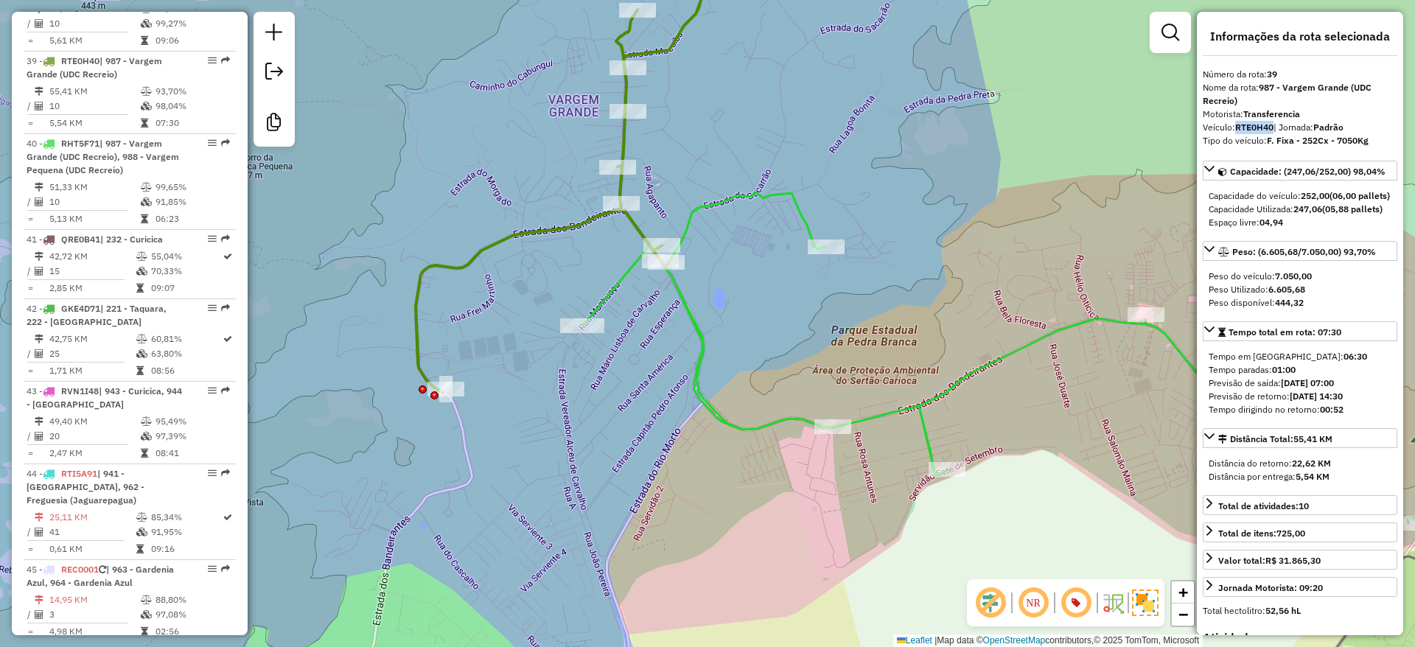
click at [1255, 127] on strong "RTE0H40" at bounding box center [1254, 127] width 38 height 11
copy strong "RTE0H40"
click at [974, 143] on div "Janela de atendimento Grade de atendimento Capacidade Transportadoras Veículos …" at bounding box center [707, 323] width 1415 height 647
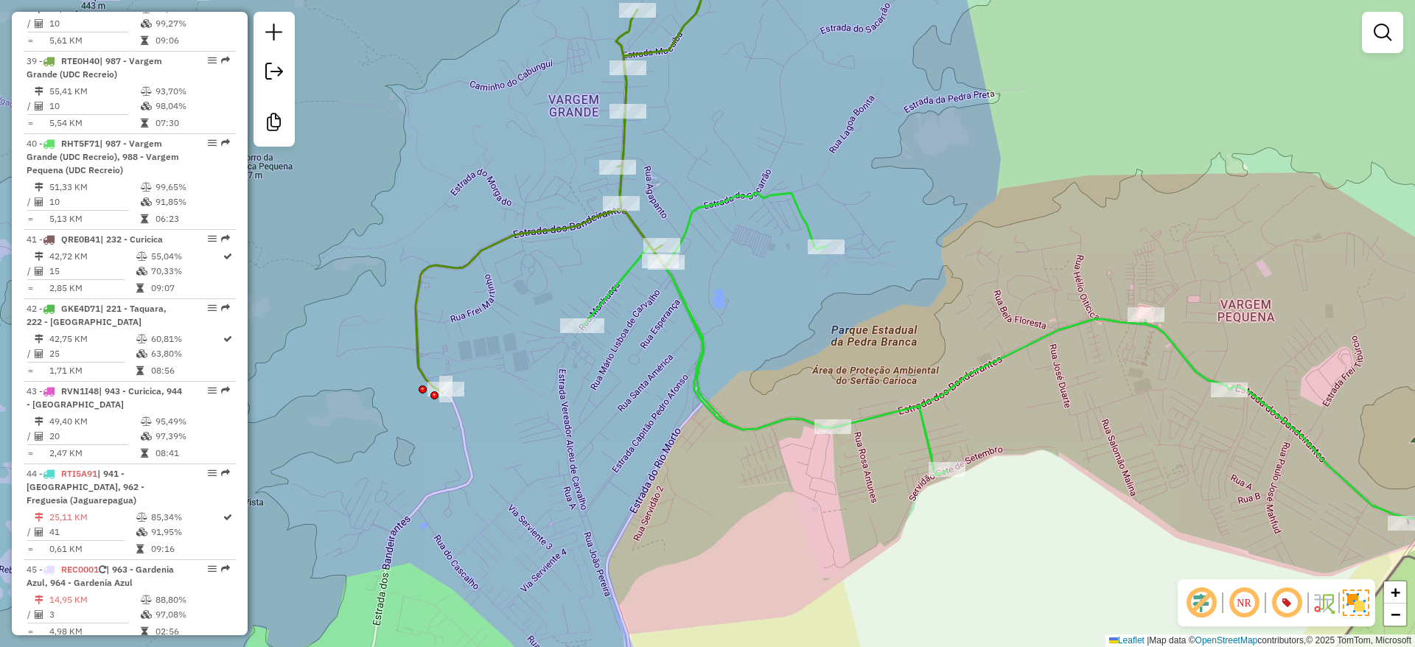
drag, startPoint x: 664, startPoint y: 341, endPoint x: 720, endPoint y: 415, distance: 92.6
click at [722, 417] on div "Janela de atendimento Grade de atendimento Capacidade Transportadoras Veículos …" at bounding box center [707, 323] width 1415 height 647
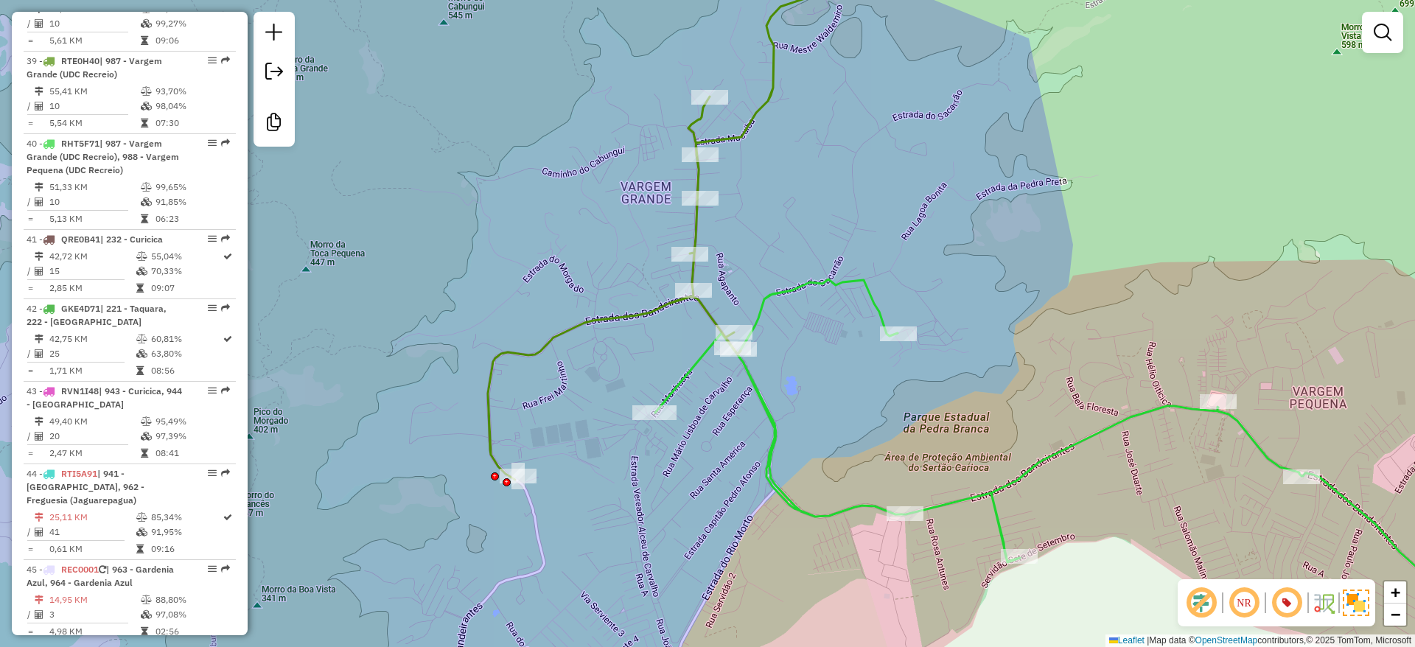
select select "**********"
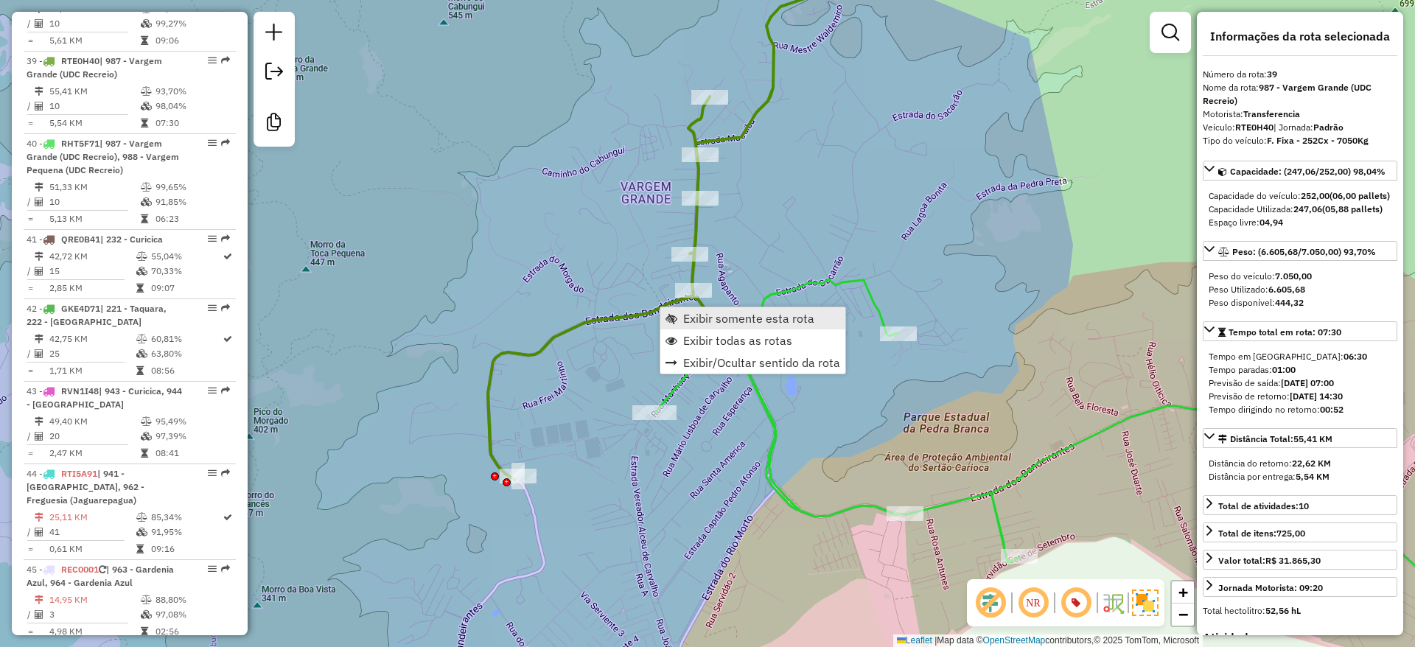
click at [754, 326] on link "Exibir somente esta rota" at bounding box center [752, 318] width 185 height 22
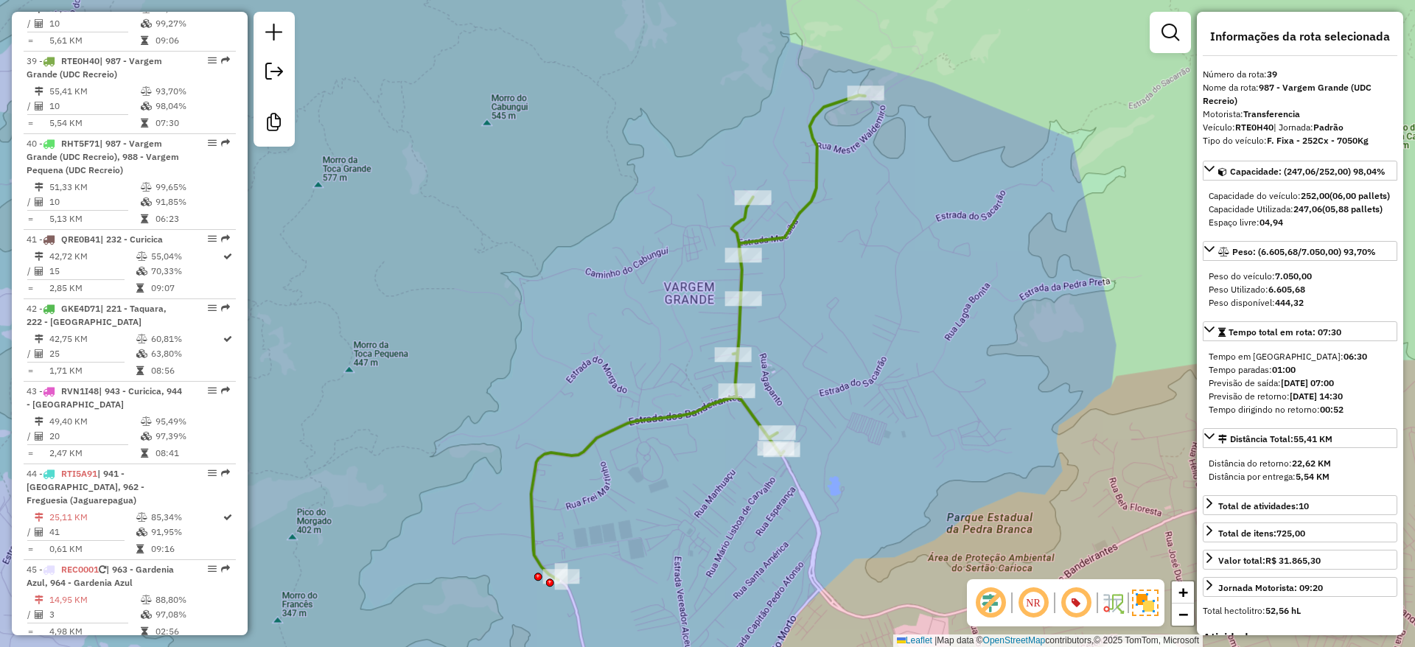
drag, startPoint x: 838, startPoint y: 242, endPoint x: 847, endPoint y: 262, distance: 21.8
click at [847, 262] on div "Janela de atendimento Grade de atendimento Capacidade Transportadoras Veículos …" at bounding box center [707, 323] width 1415 height 647
